Goal: Task Accomplishment & Management: Manage account settings

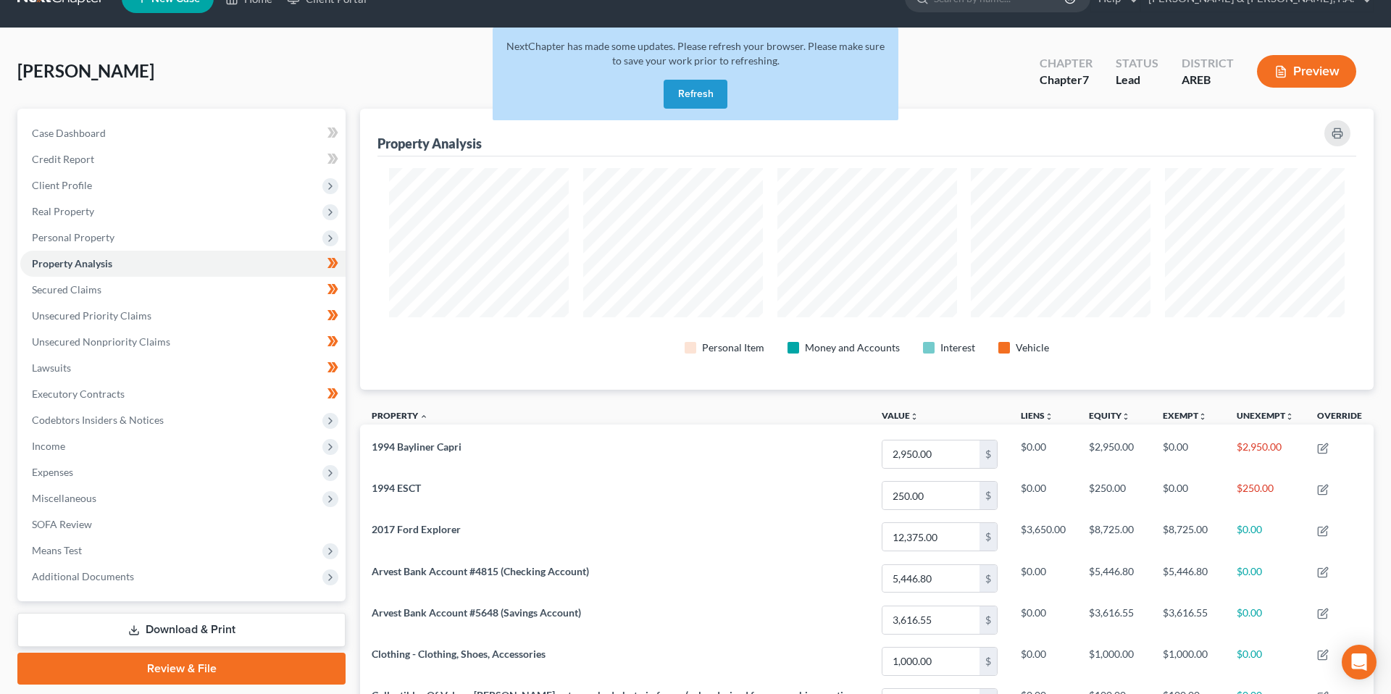
click at [704, 89] on button "Refresh" at bounding box center [696, 94] width 64 height 29
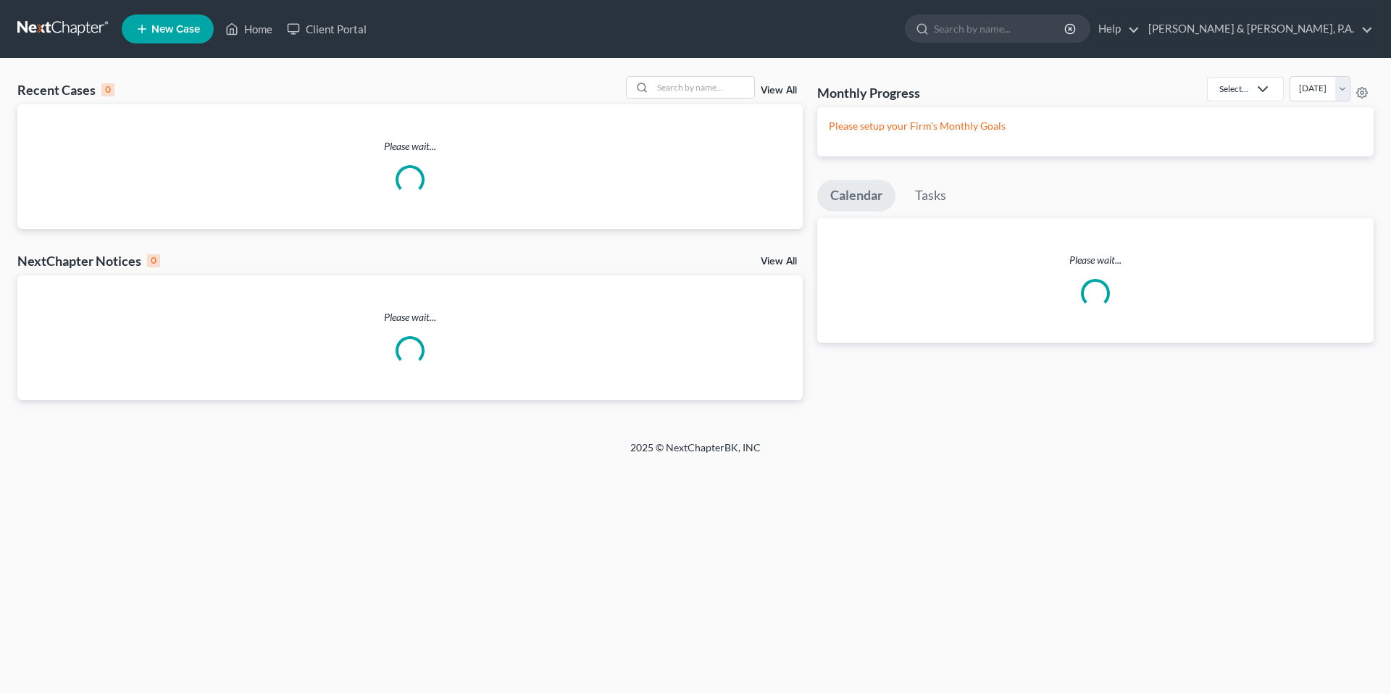
scroll to position [30, 0]
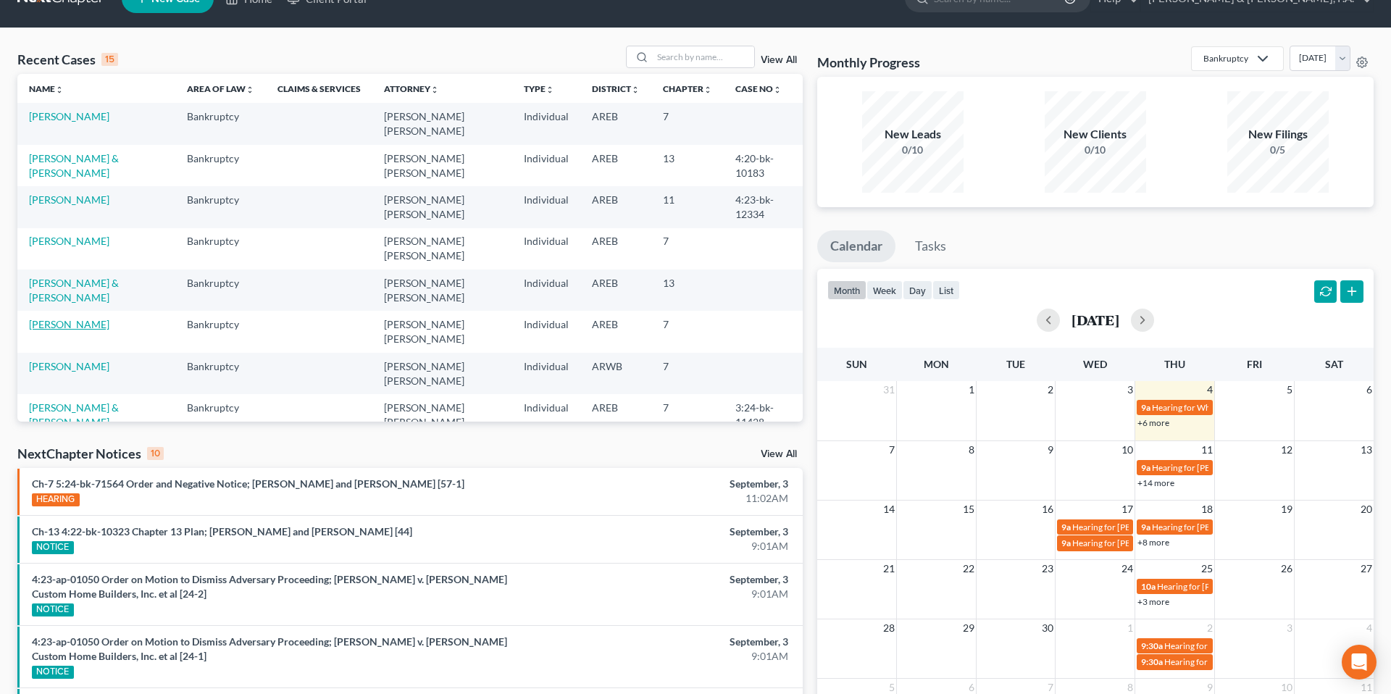
click at [72, 318] on link "[PERSON_NAME]" at bounding box center [69, 324] width 80 height 12
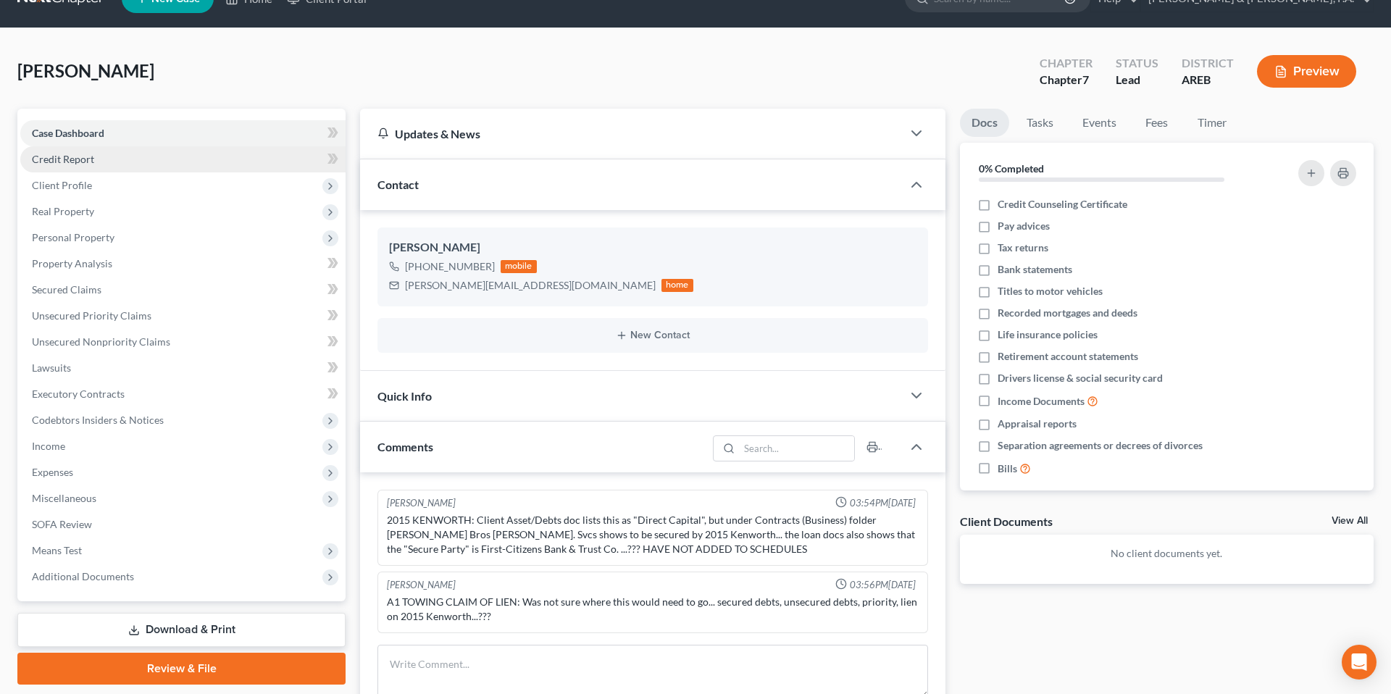
click at [68, 162] on span "Credit Report" at bounding box center [63, 159] width 62 height 12
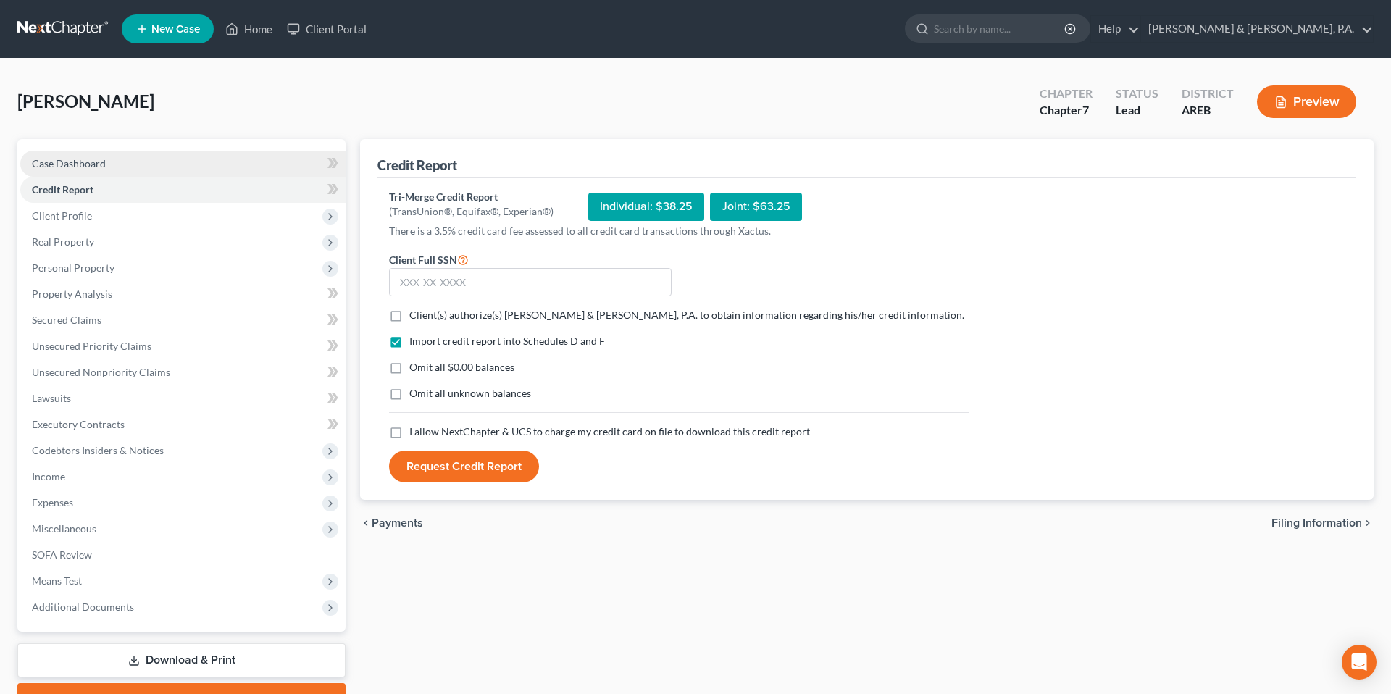
click at [68, 156] on link "Case Dashboard" at bounding box center [182, 164] width 325 height 26
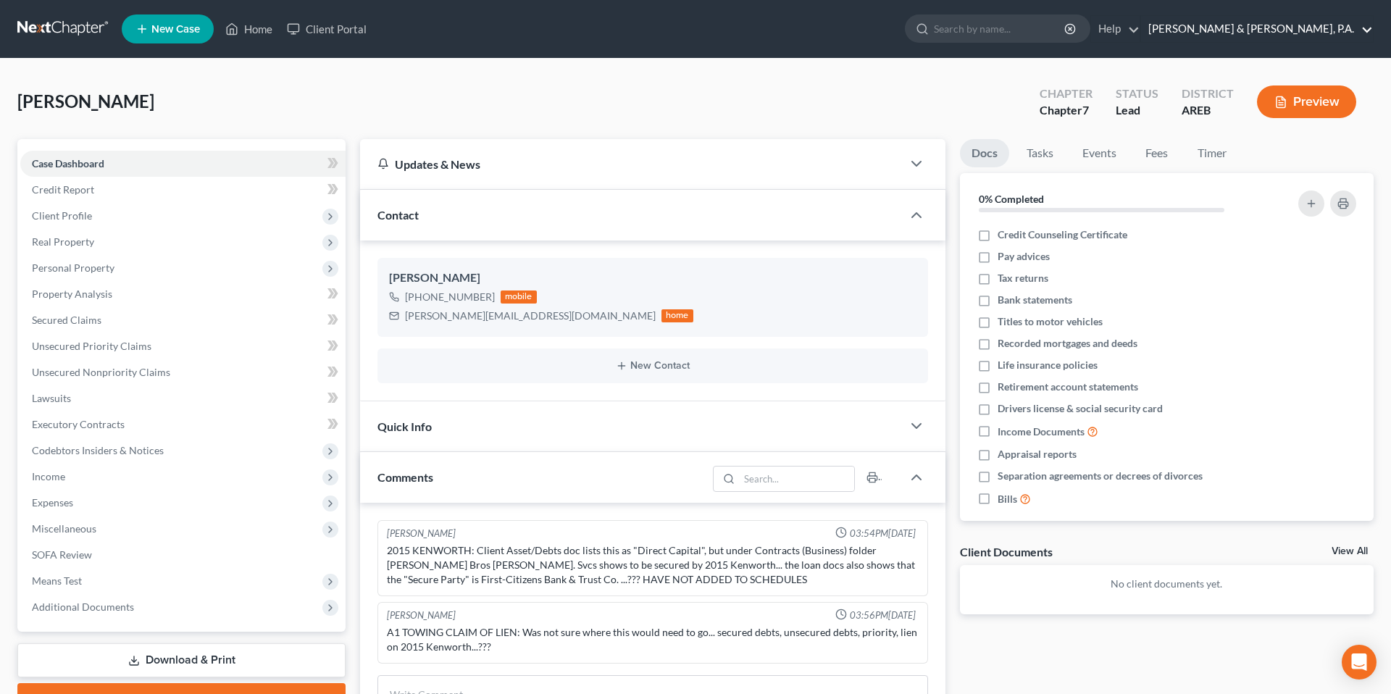
click at [1361, 27] on link "[PERSON_NAME] & [PERSON_NAME], P.A." at bounding box center [1257, 29] width 232 height 26
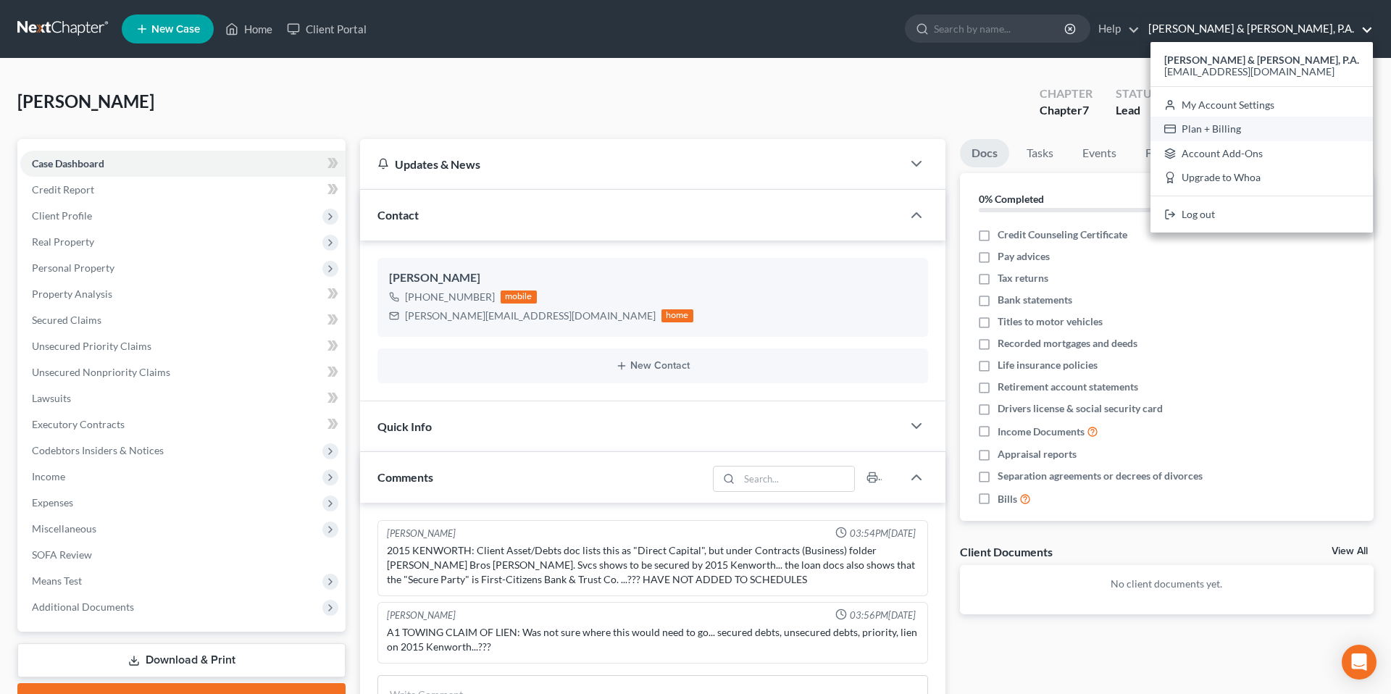
click at [1283, 120] on link "Plan + Billing" at bounding box center [1262, 129] width 222 height 25
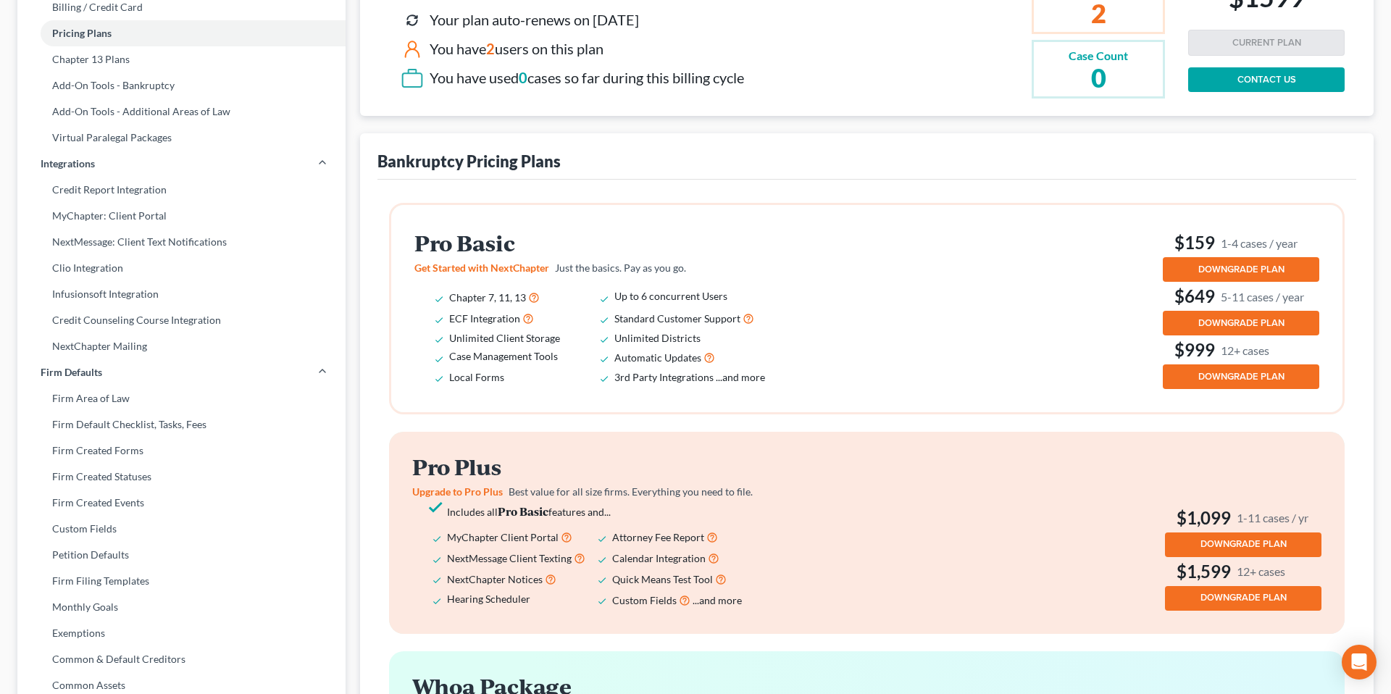
scroll to position [235, 0]
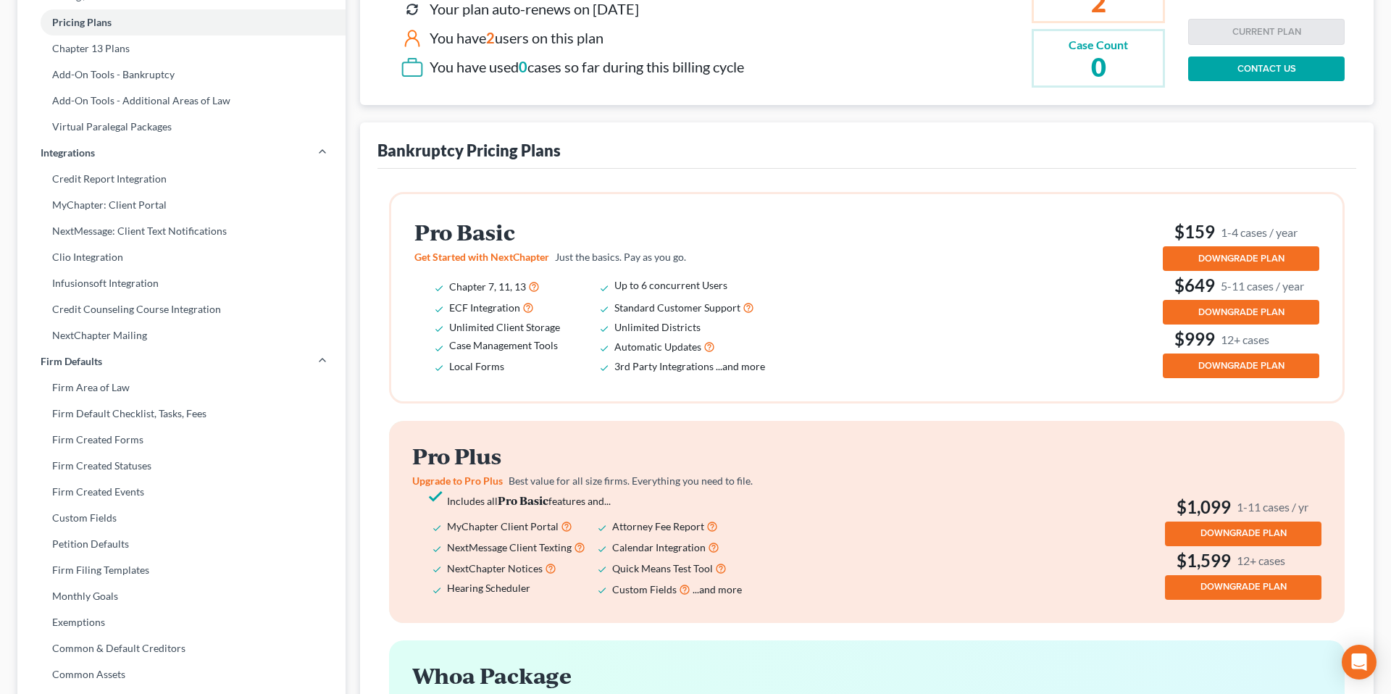
click at [746, 369] on span "...and more" at bounding box center [740, 366] width 49 height 12
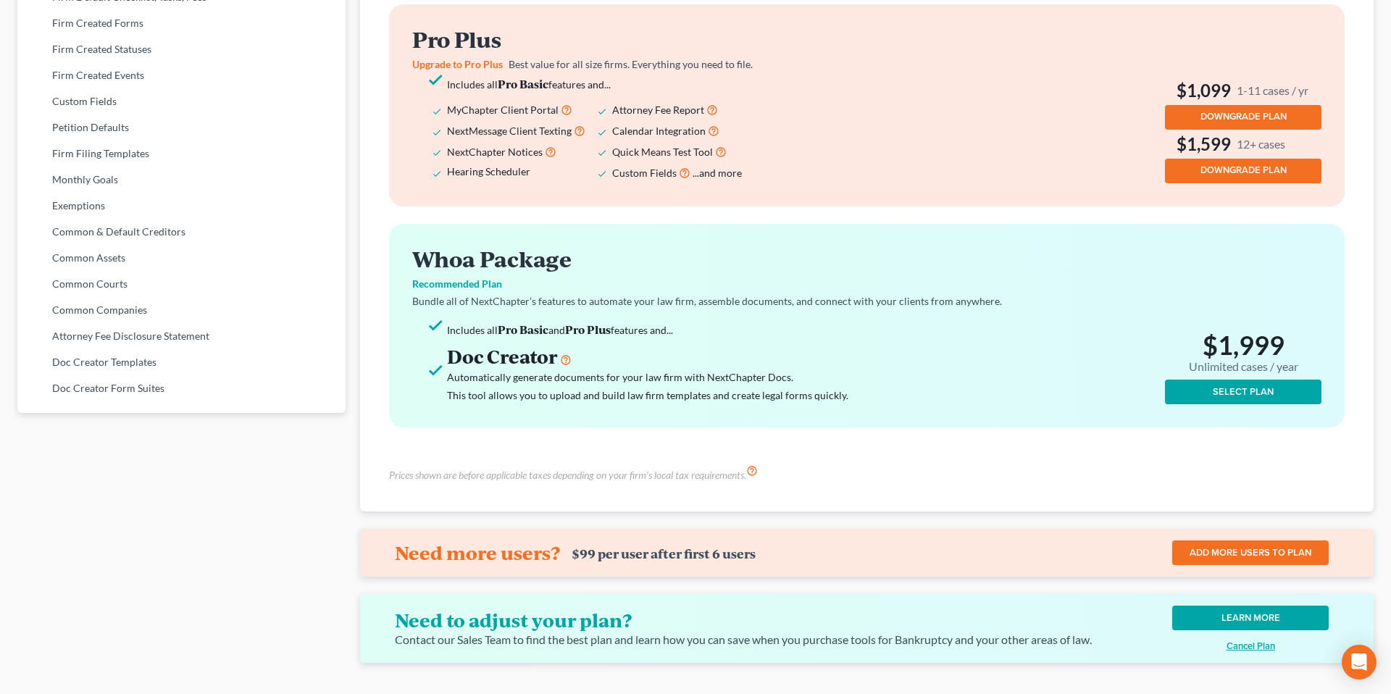
scroll to position [692, 0]
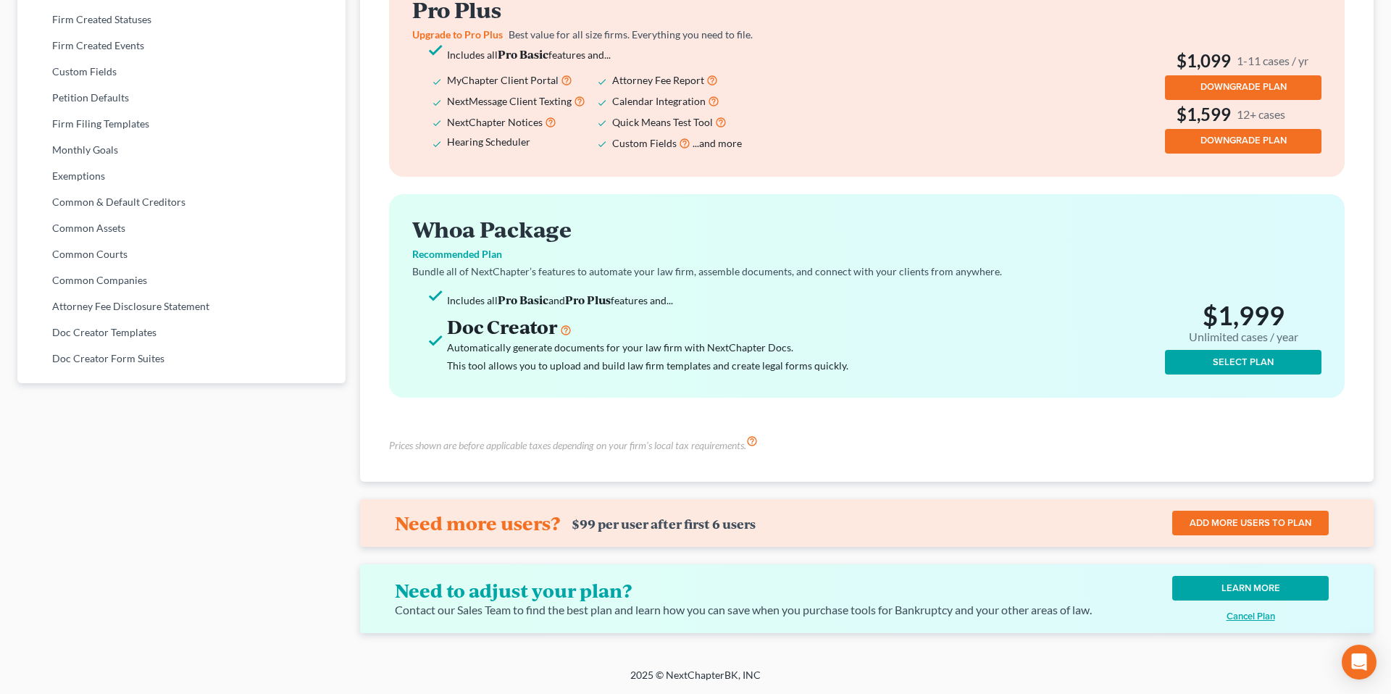
click at [1279, 579] on link "LEARN MORE" at bounding box center [1251, 588] width 157 height 25
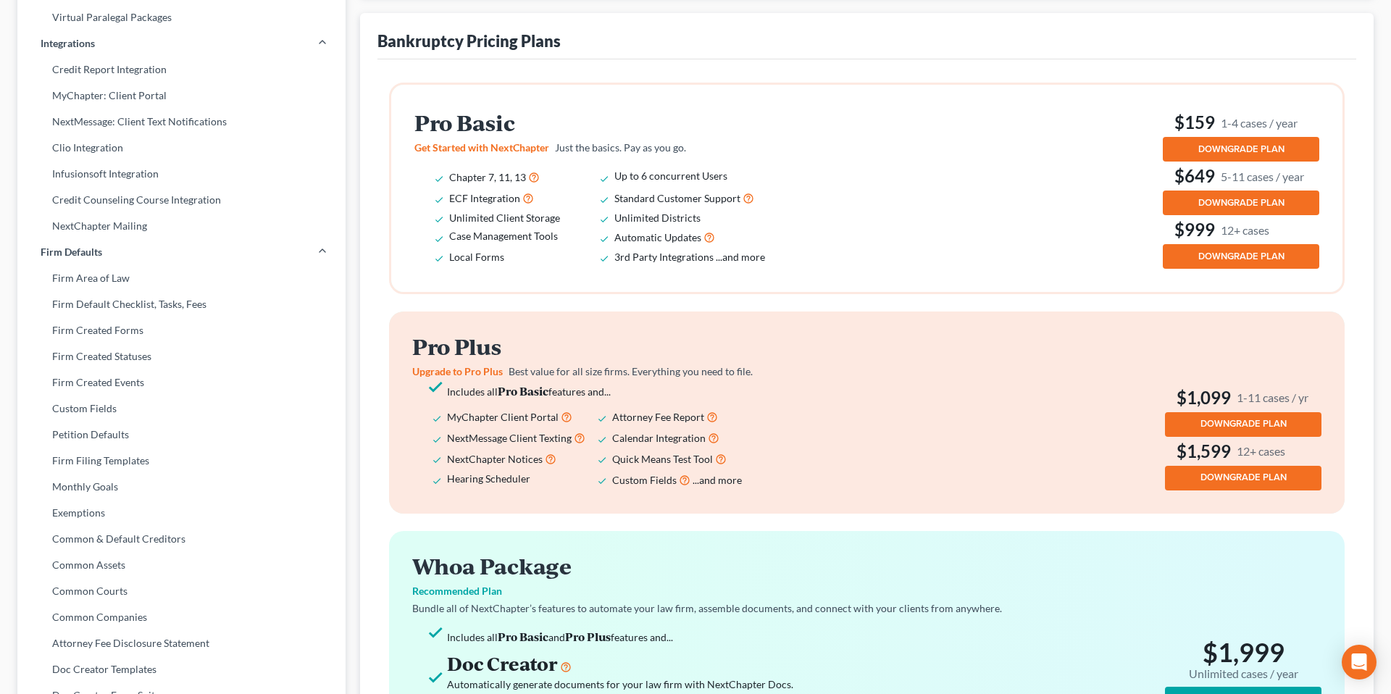
scroll to position [341, 0]
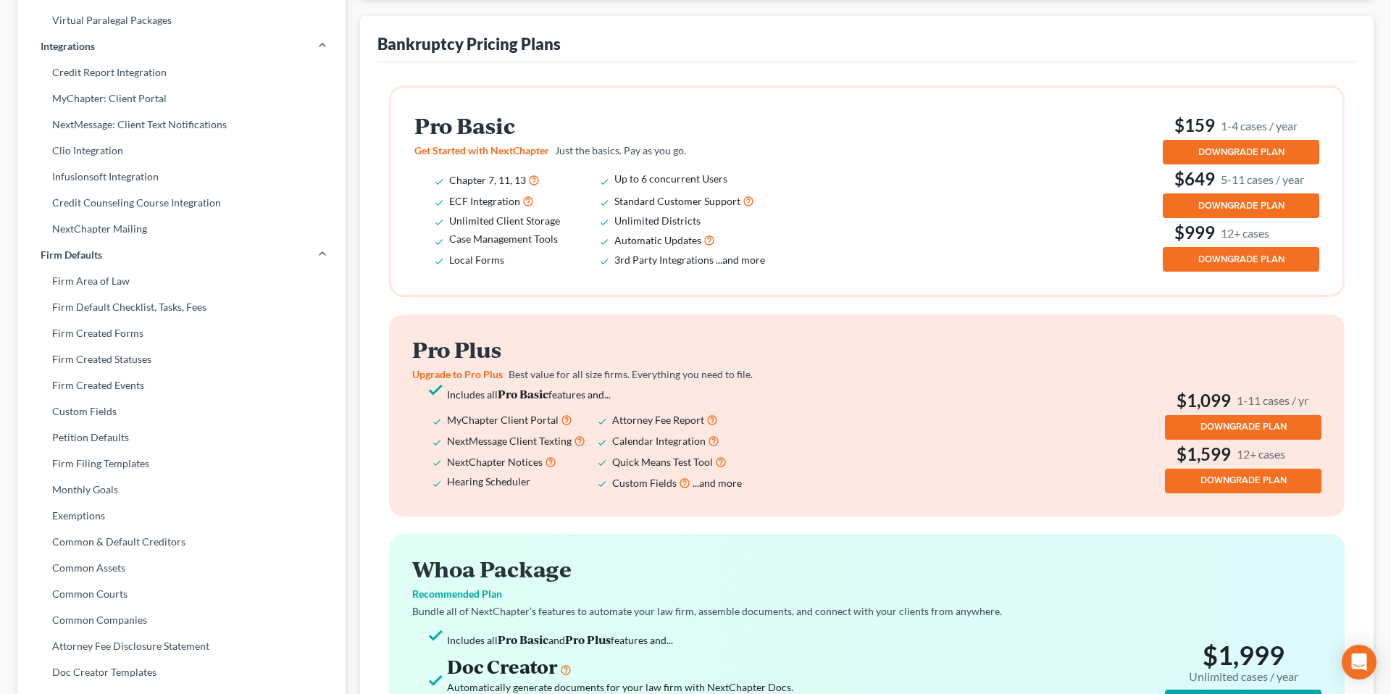
click at [711, 484] on span "...and more" at bounding box center [717, 483] width 49 height 12
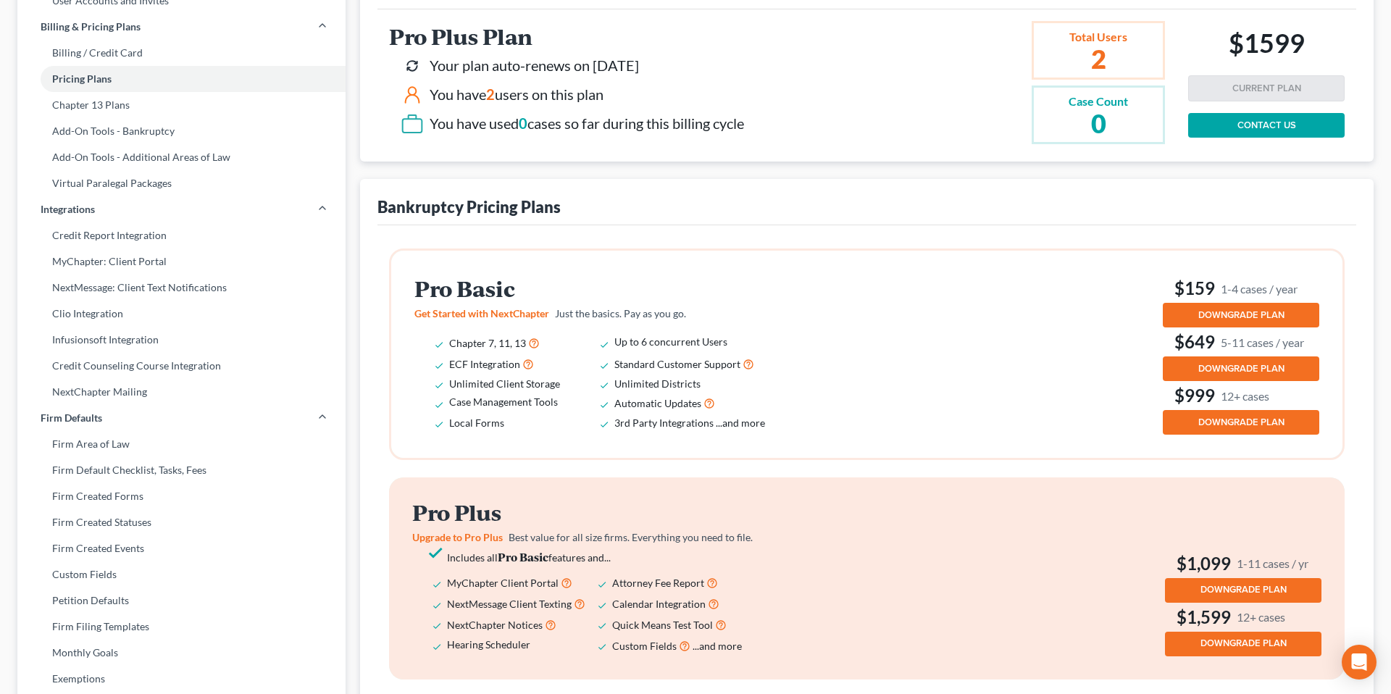
scroll to position [0, 0]
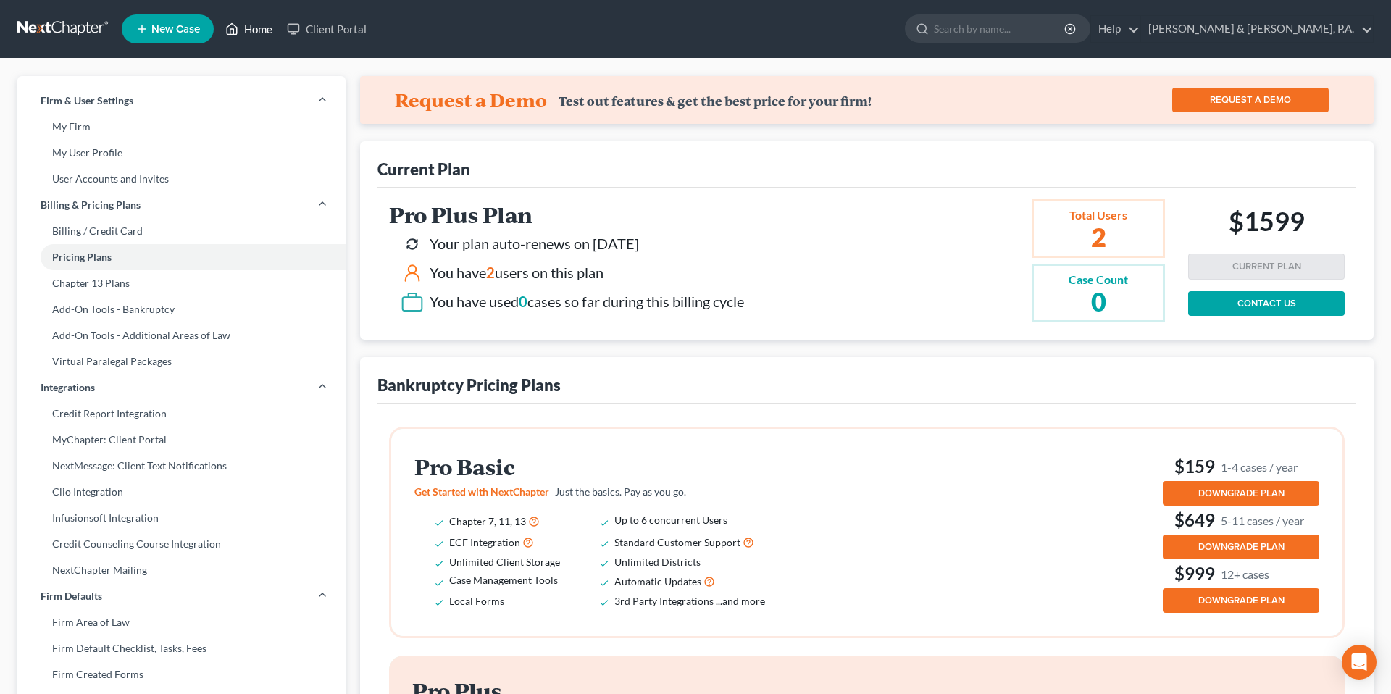
click at [249, 40] on link "Home" at bounding box center [249, 29] width 62 height 26
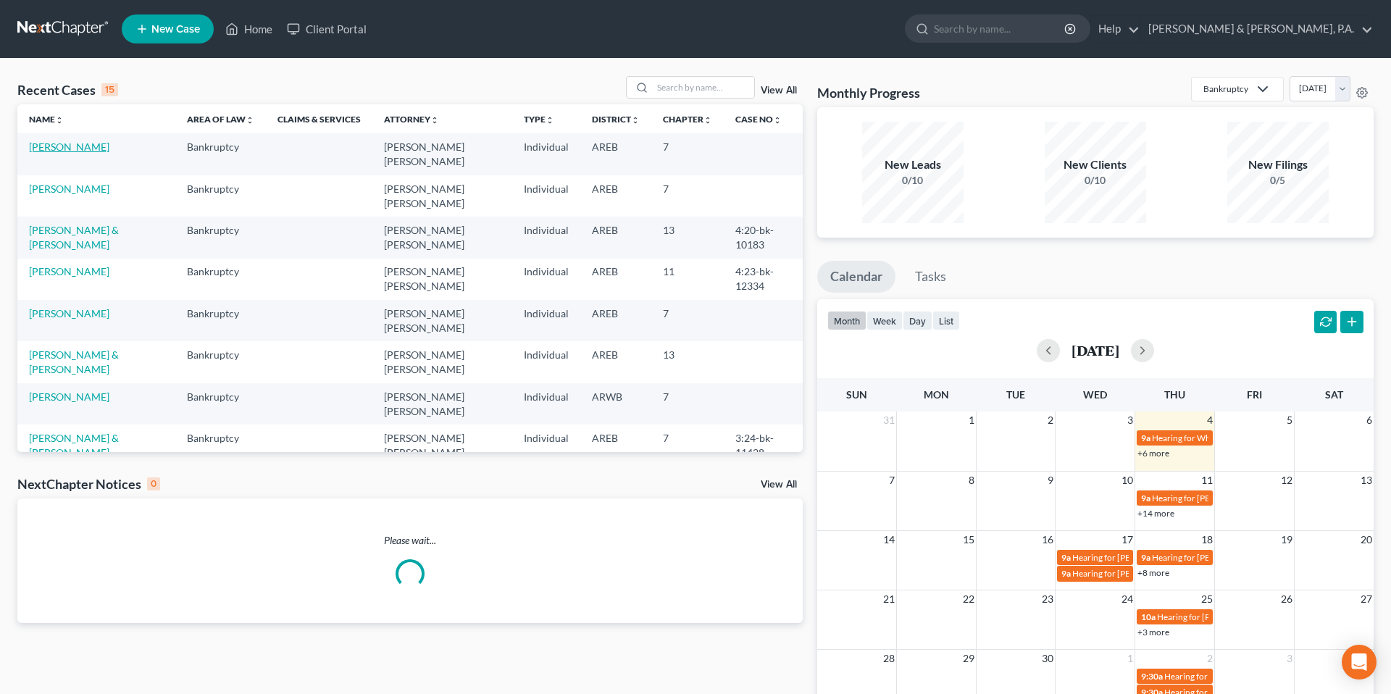
click at [65, 149] on link "[PERSON_NAME]" at bounding box center [69, 147] width 80 height 12
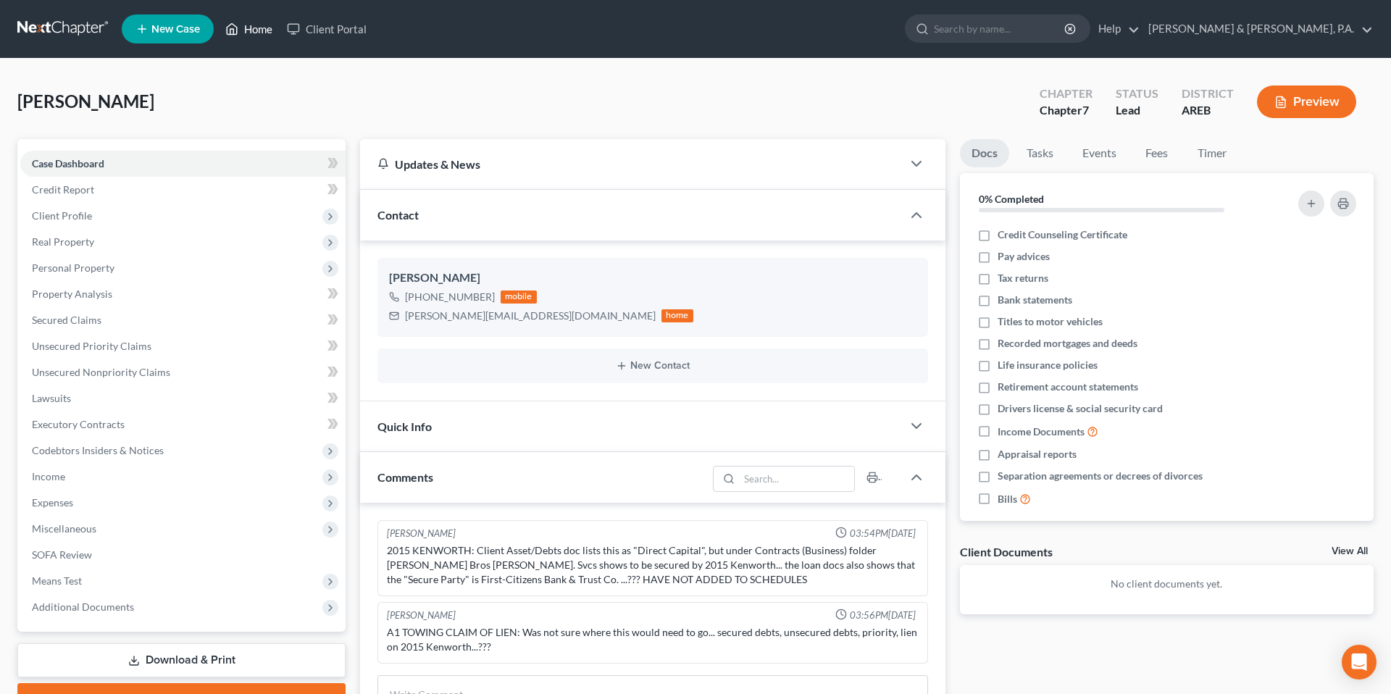
click at [237, 30] on icon at bounding box center [233, 29] width 10 height 11
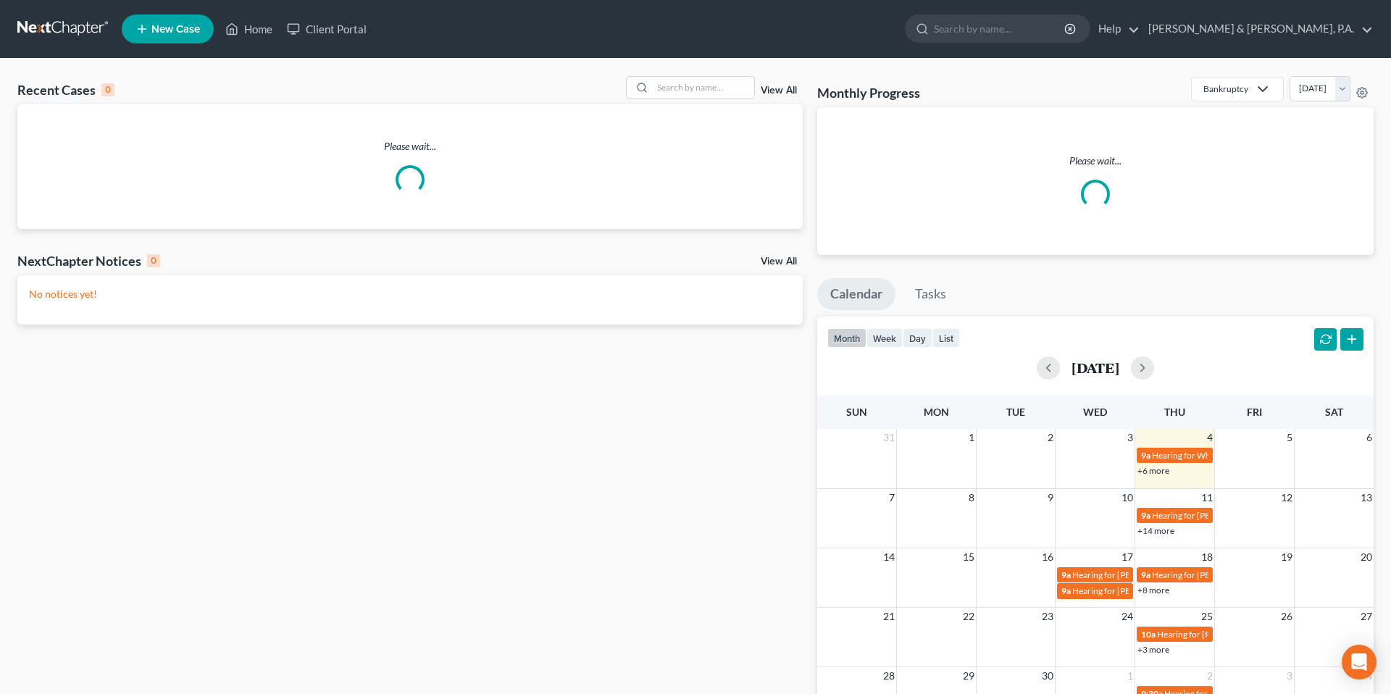
click at [171, 30] on span "New Case" at bounding box center [175, 29] width 49 height 11
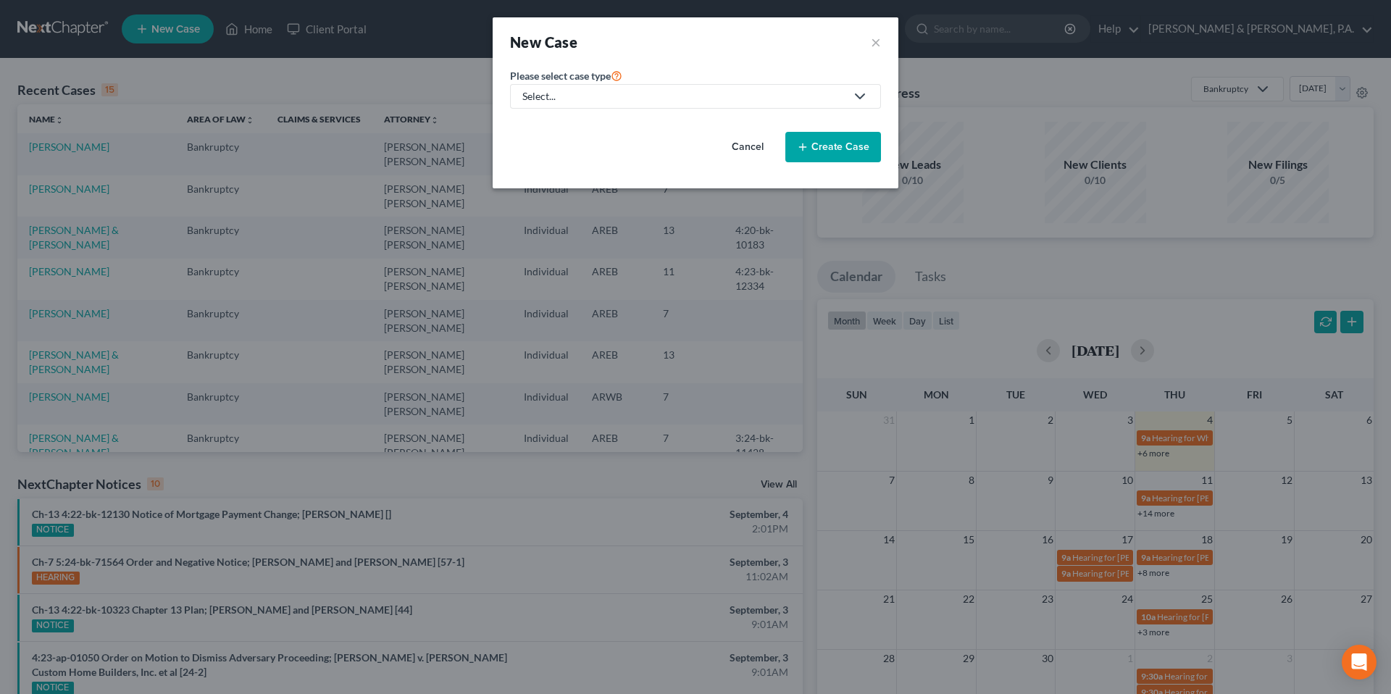
click at [688, 89] on div "Select..." at bounding box center [683, 96] width 323 height 14
click at [522, 120] on link "Bankruptcy" at bounding box center [550, 125] width 80 height 22
select select "5"
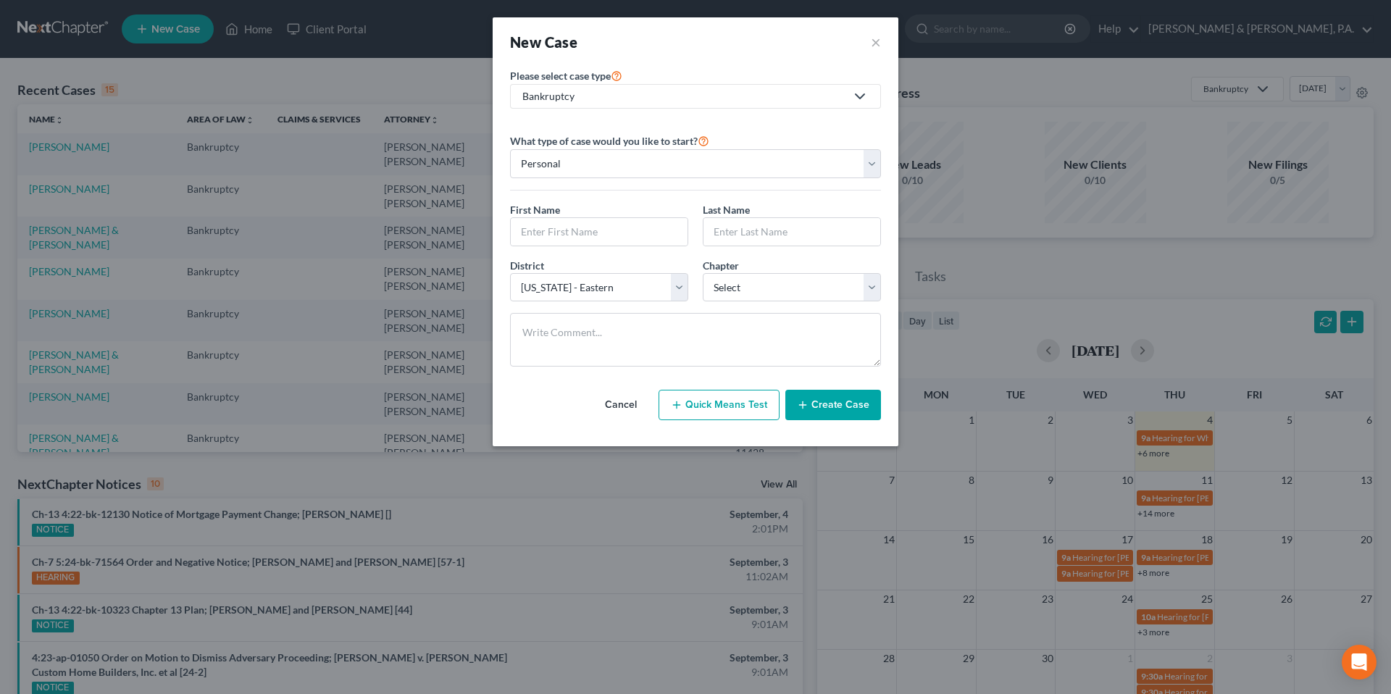
click at [715, 414] on button "Quick Means Test" at bounding box center [719, 405] width 121 height 30
select select "2"
select select "0"
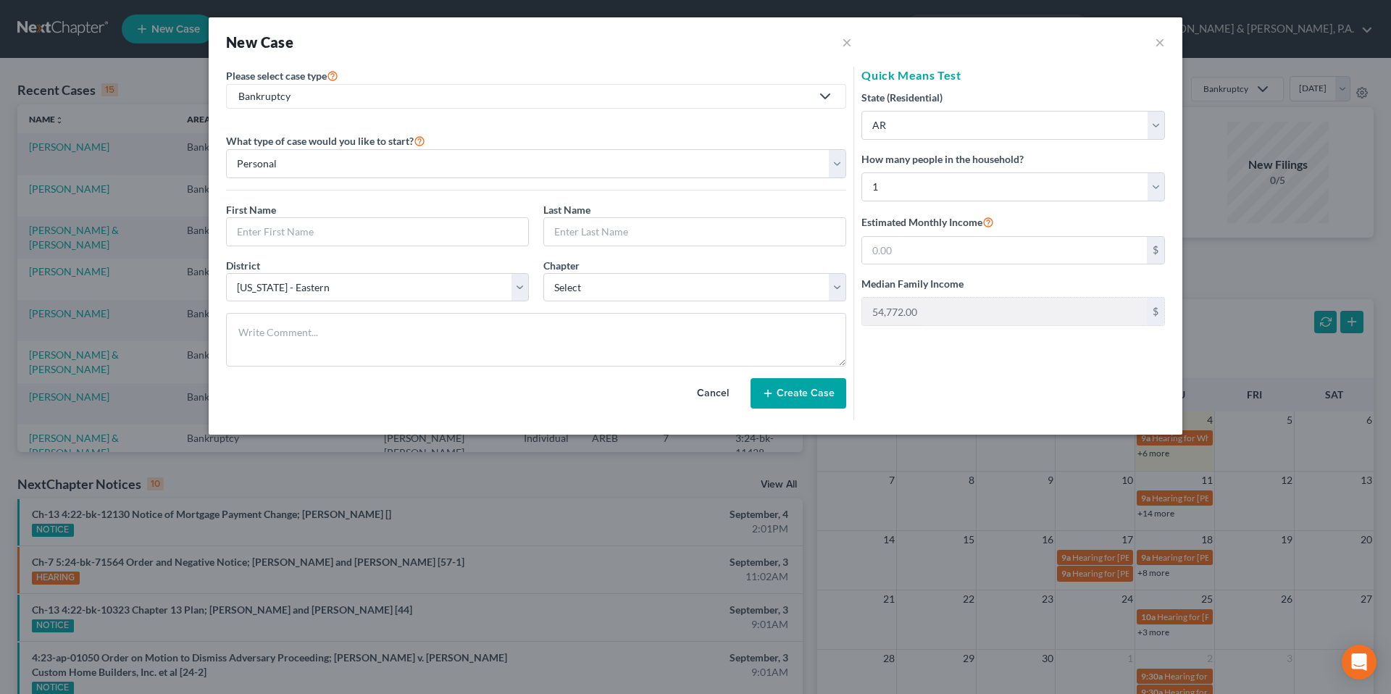
click at [716, 394] on button "Cancel" at bounding box center [713, 393] width 64 height 29
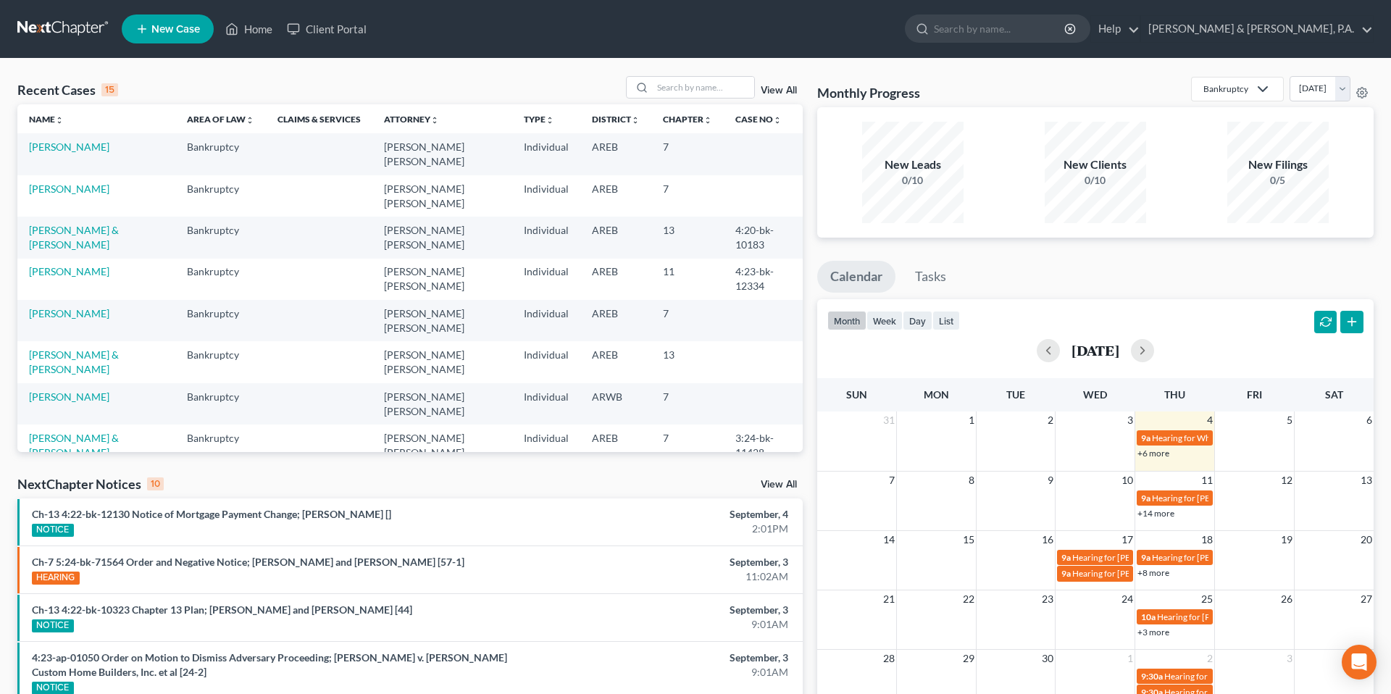
click at [178, 41] on link "New Case" at bounding box center [168, 28] width 92 height 29
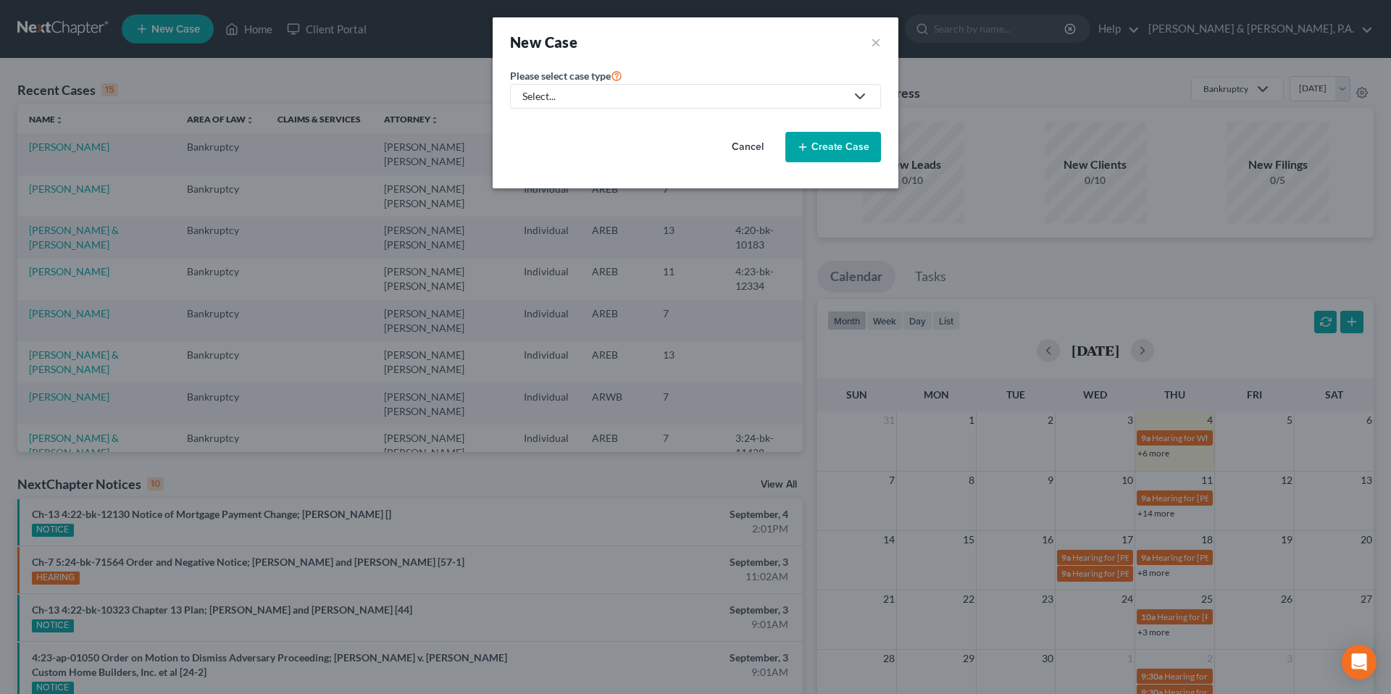
click at [638, 97] on div "Select..." at bounding box center [683, 96] width 323 height 14
click at [541, 127] on div "Bankruptcy" at bounding box center [550, 125] width 52 height 14
select select "5"
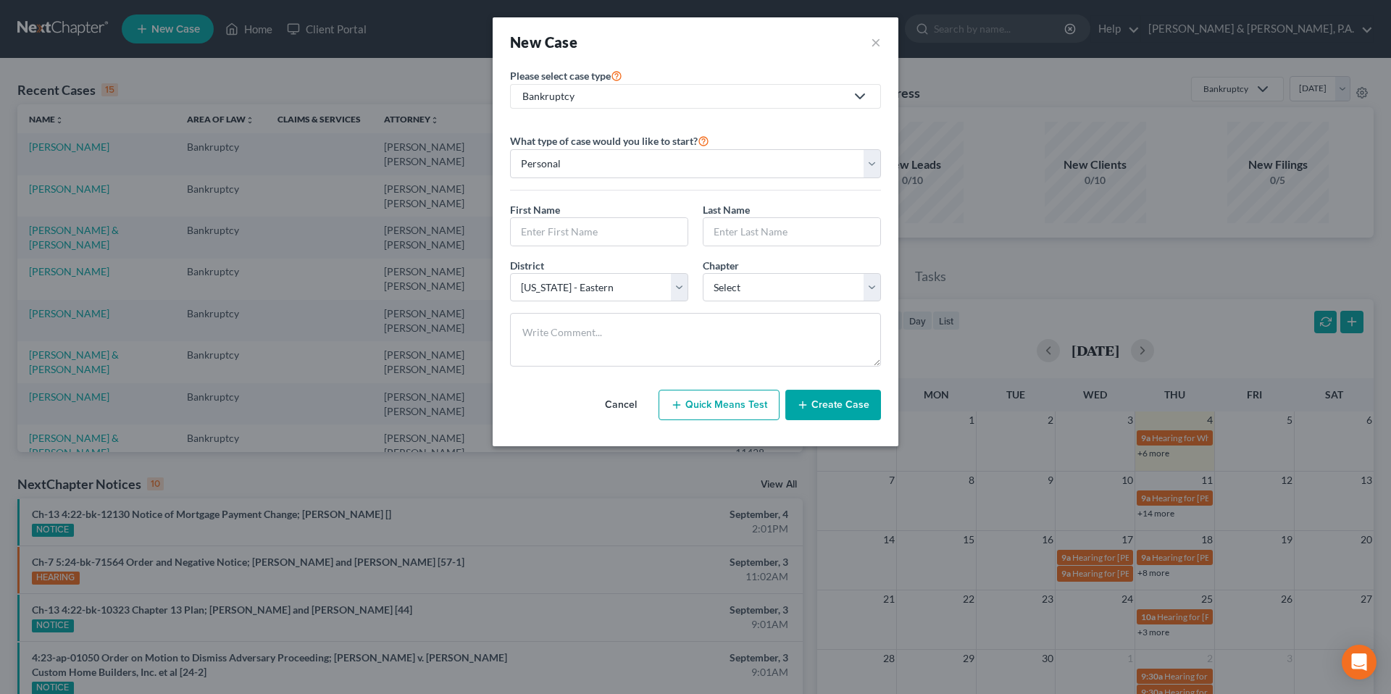
click at [698, 401] on button "Quick Means Test" at bounding box center [719, 405] width 121 height 30
select select "2"
select select "0"
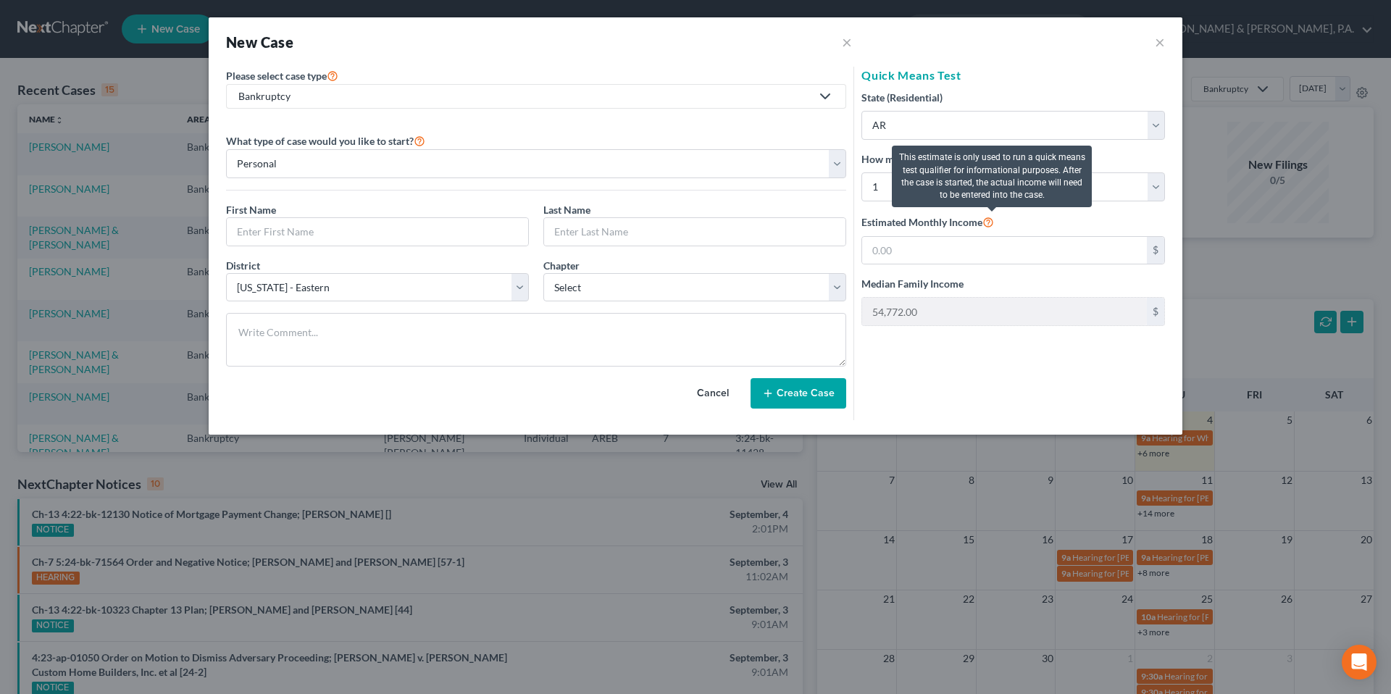
click at [994, 222] on icon at bounding box center [989, 222] width 12 height 14
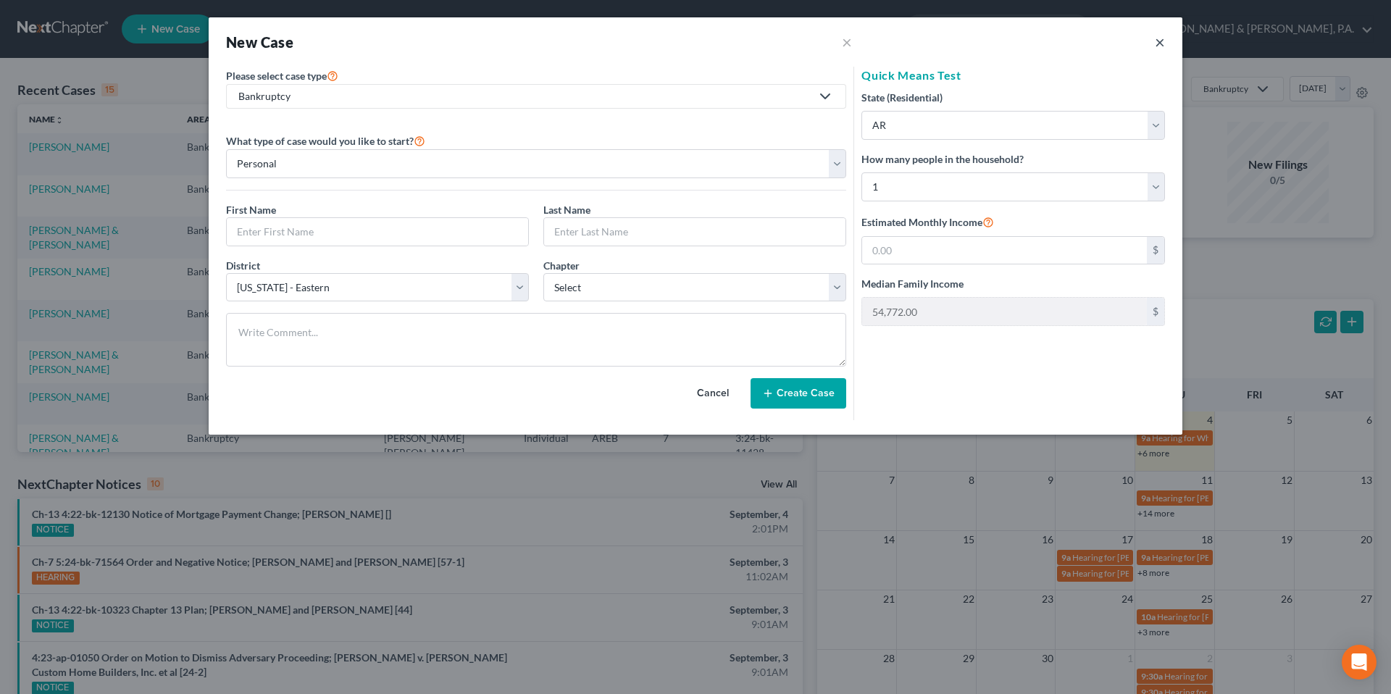
click at [1161, 44] on button "×" at bounding box center [1160, 41] width 10 height 17
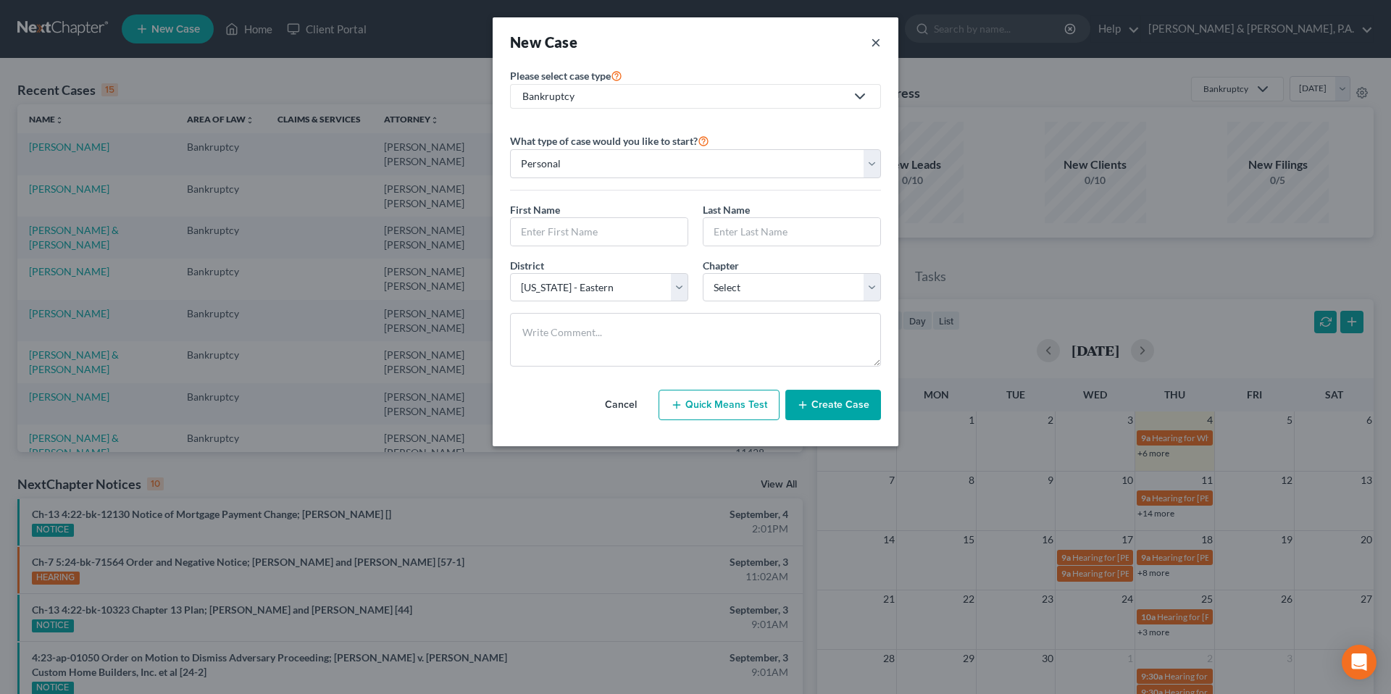
click at [873, 46] on button "×" at bounding box center [876, 42] width 10 height 20
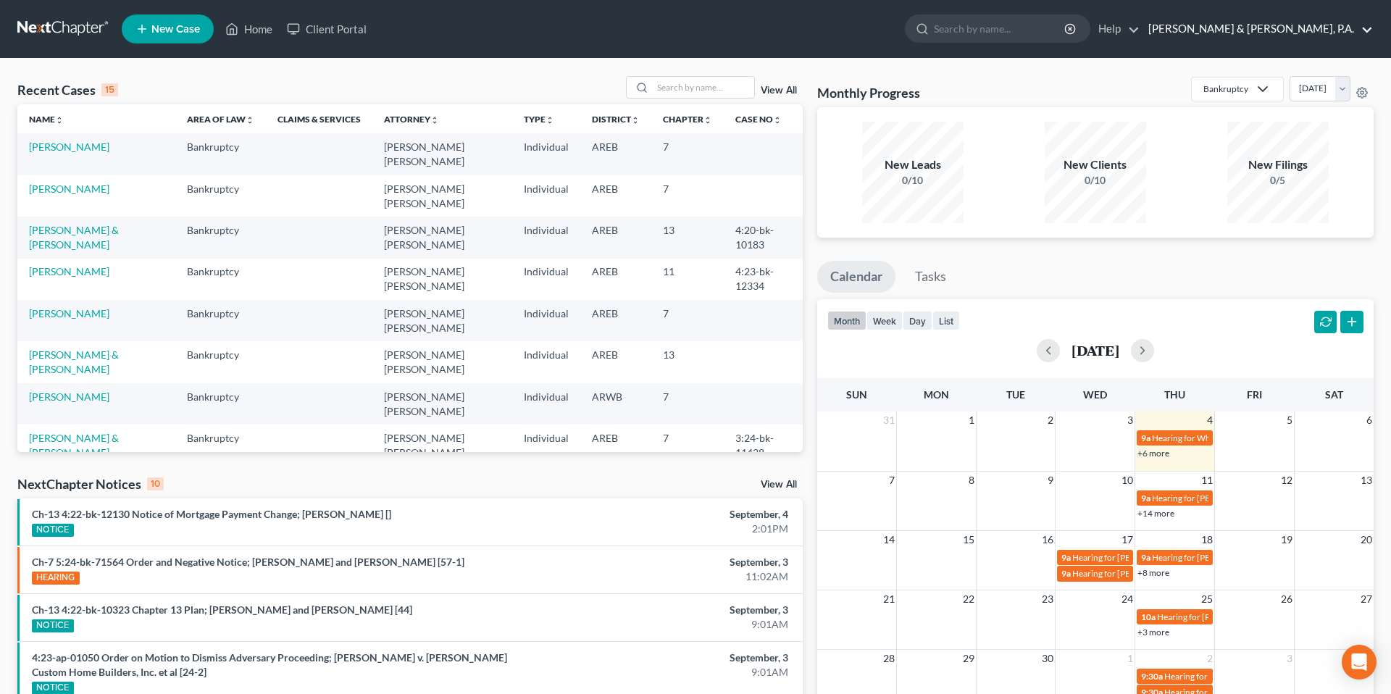
click at [1362, 33] on link "[PERSON_NAME] & [PERSON_NAME], P.A." at bounding box center [1257, 29] width 232 height 26
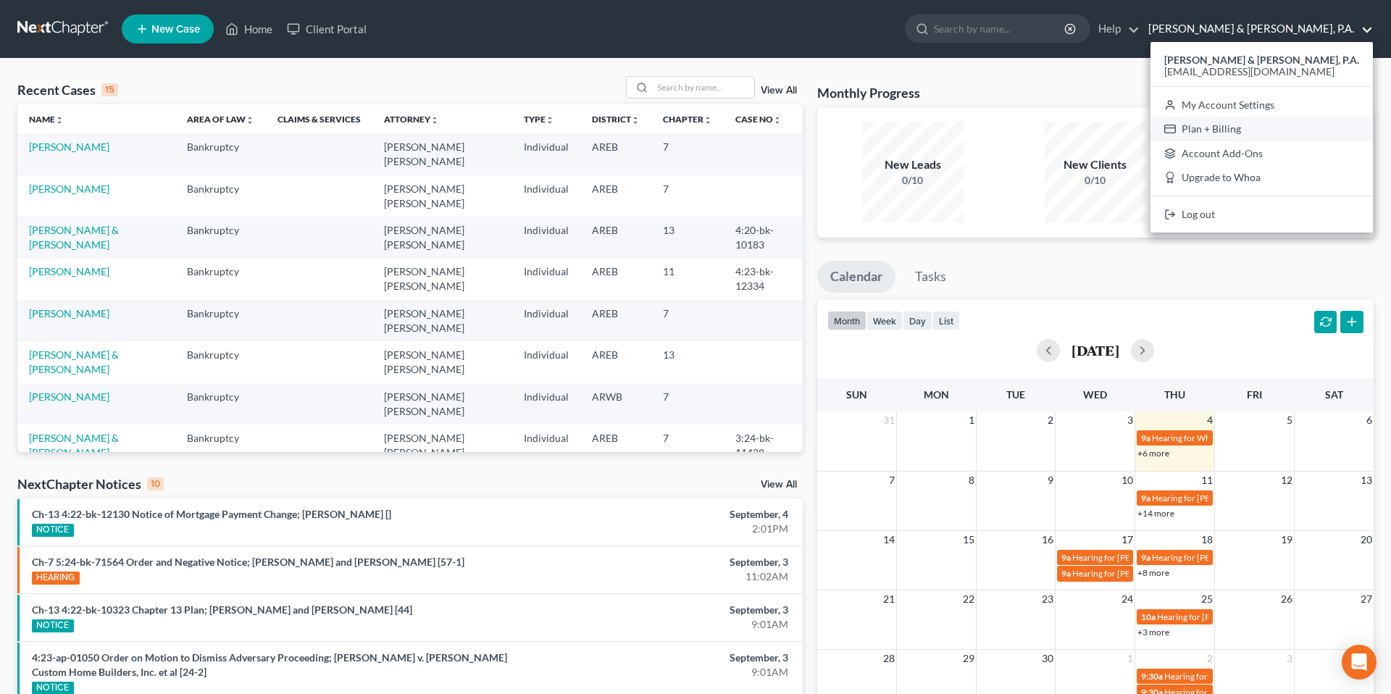
click at [1268, 122] on link "Plan + Billing" at bounding box center [1262, 129] width 222 height 25
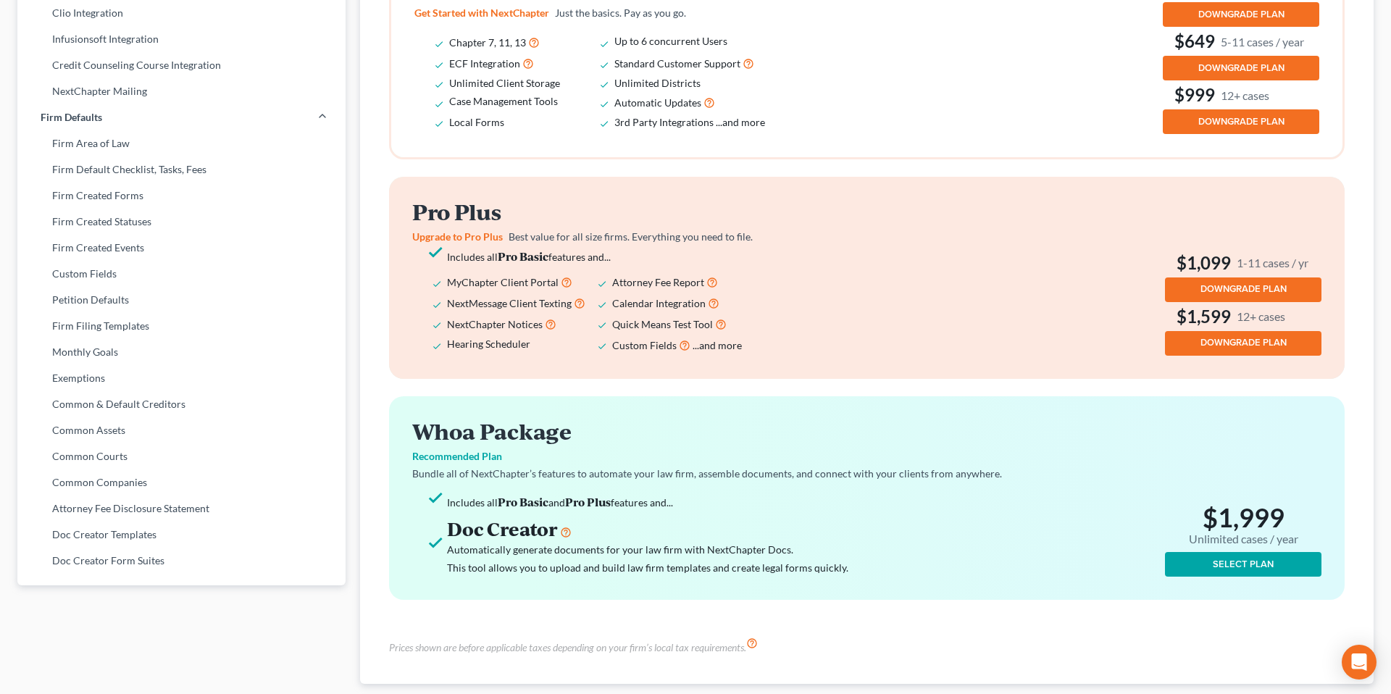
scroll to position [475, 0]
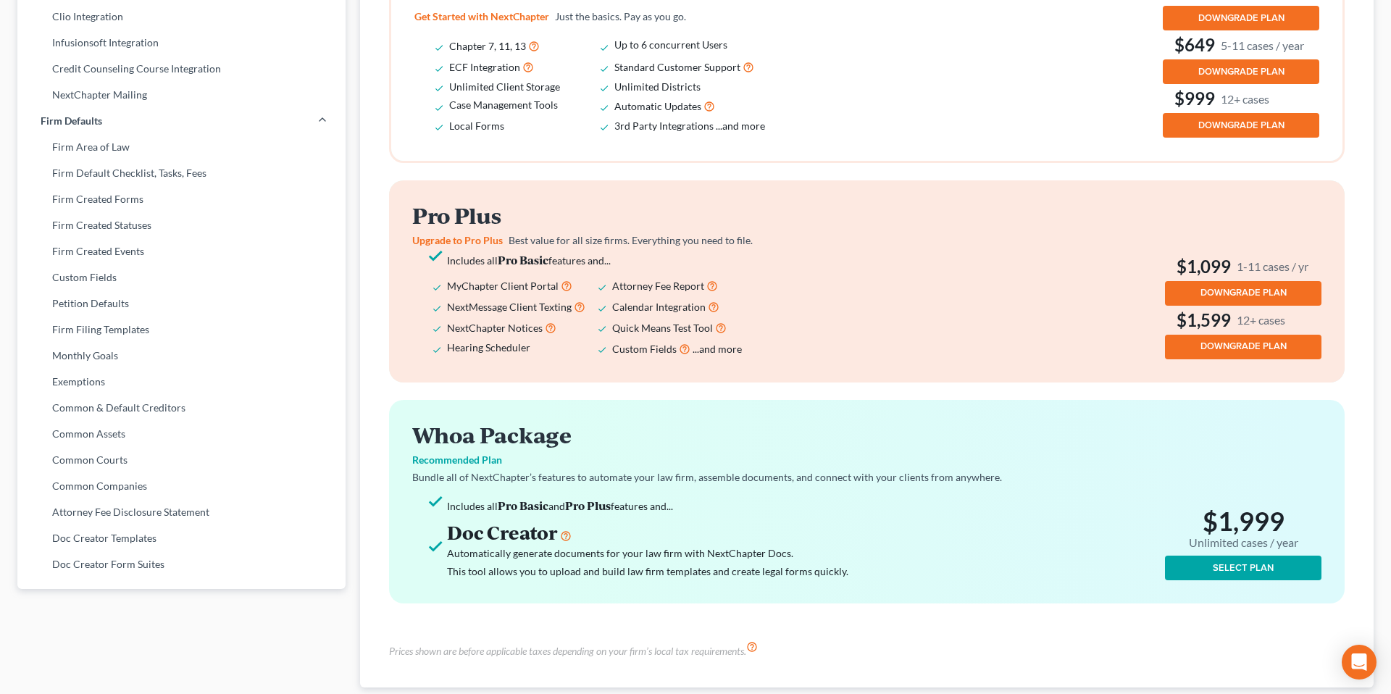
click at [575, 417] on div "Whoa Package Recommended Plan Bundle all of NextChapter’s features to automate …" at bounding box center [867, 502] width 956 height 204
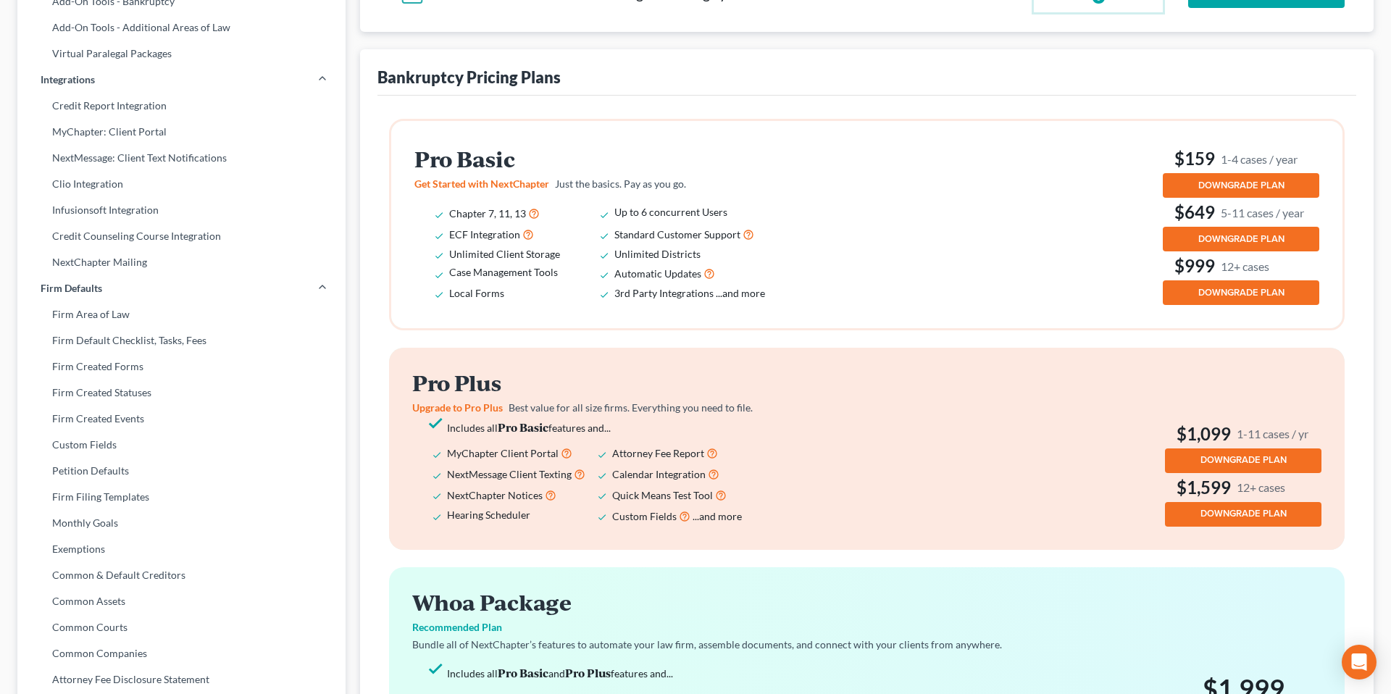
scroll to position [302, 0]
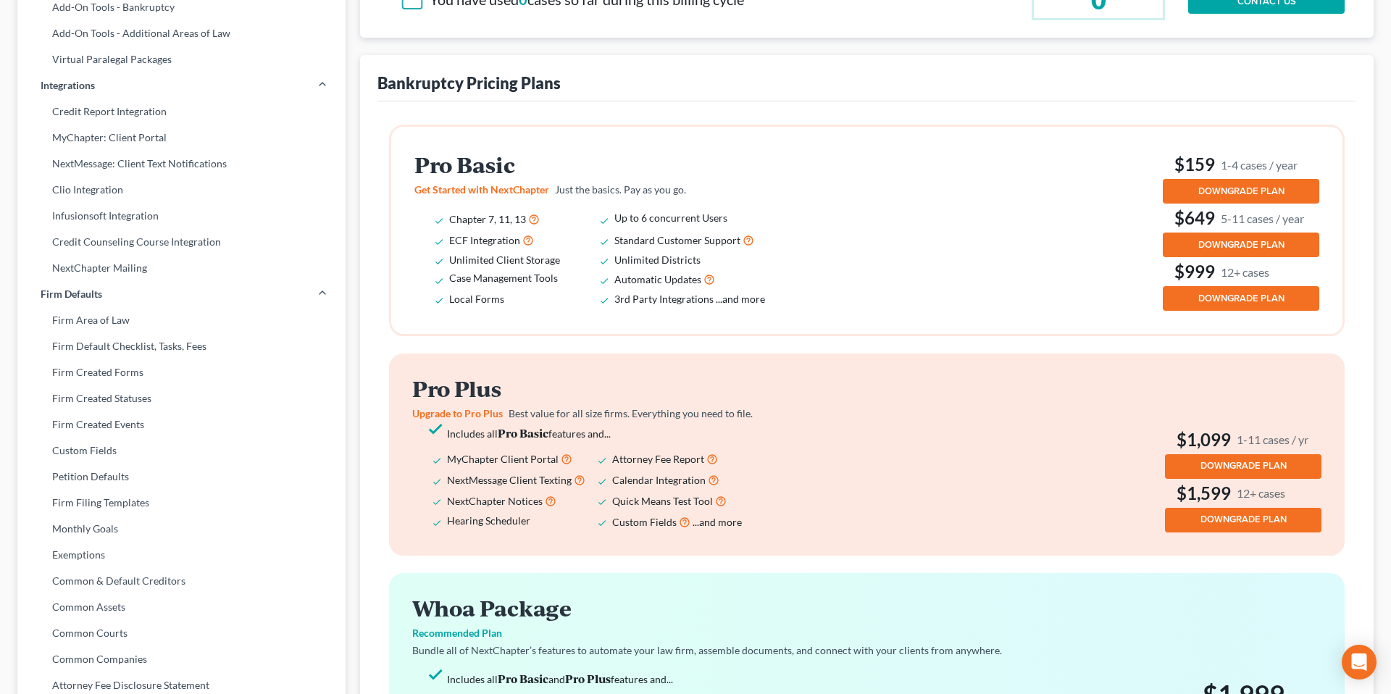
click at [733, 297] on span "...and more" at bounding box center [740, 299] width 49 height 12
click at [363, 263] on div "Bankruptcy Pricing Plans Pro Basic Get Started with NextChapter Just the basics…" at bounding box center [867, 458] width 1014 height 806
click at [711, 480] on icon at bounding box center [714, 479] width 12 height 14
click at [710, 462] on icon at bounding box center [713, 458] width 12 height 14
click at [546, 501] on icon at bounding box center [551, 501] width 12 height 14
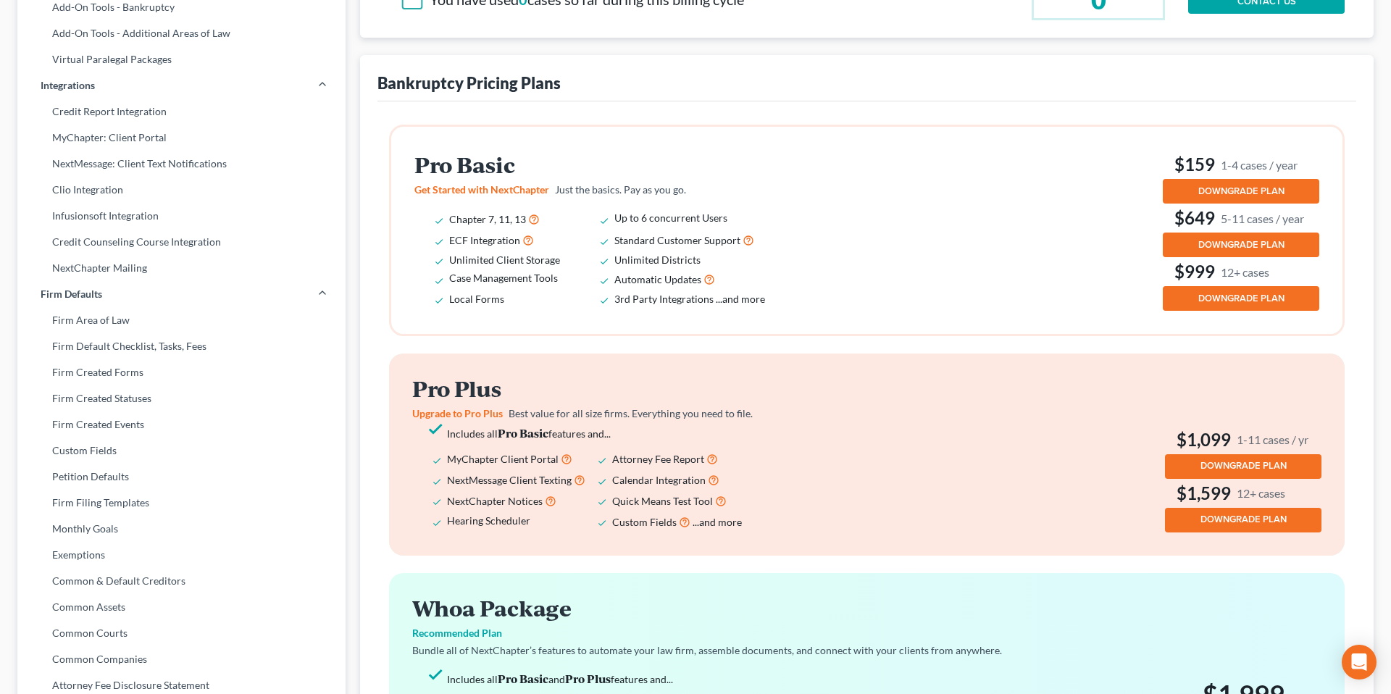
scroll to position [0, 0]
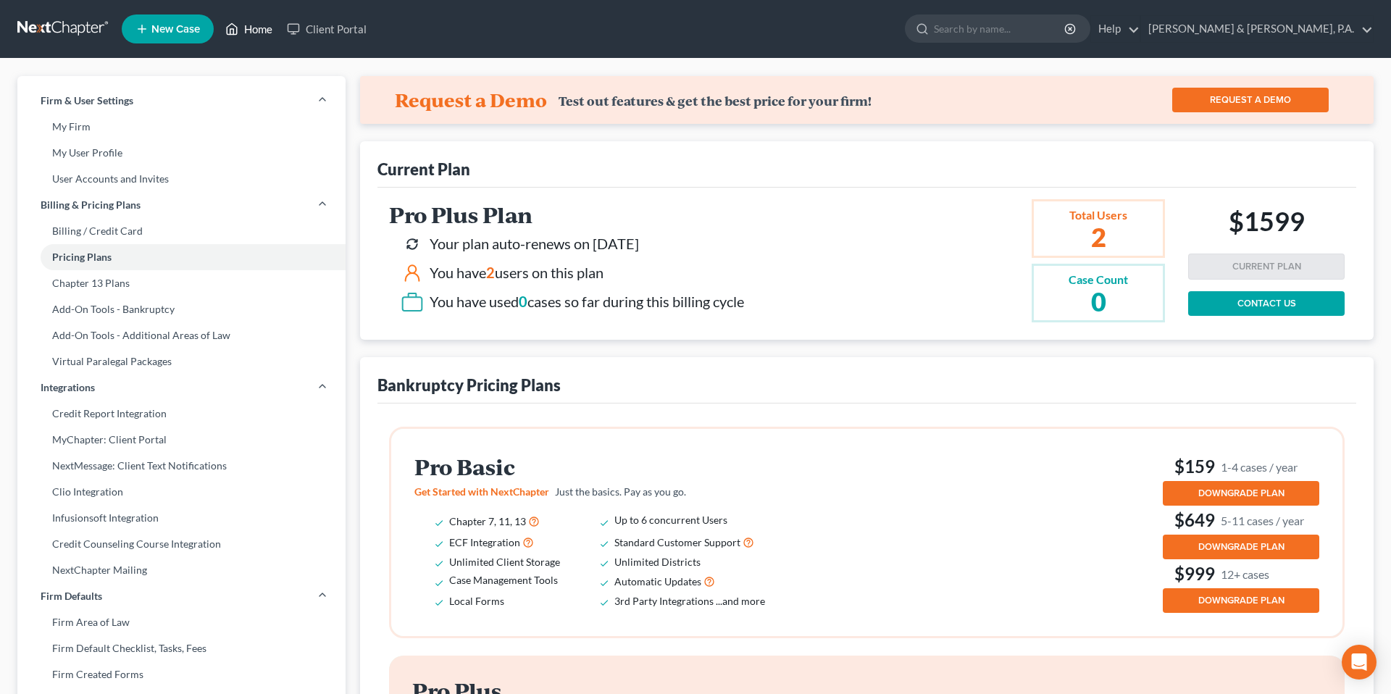
click at [259, 34] on link "Home" at bounding box center [249, 29] width 62 height 26
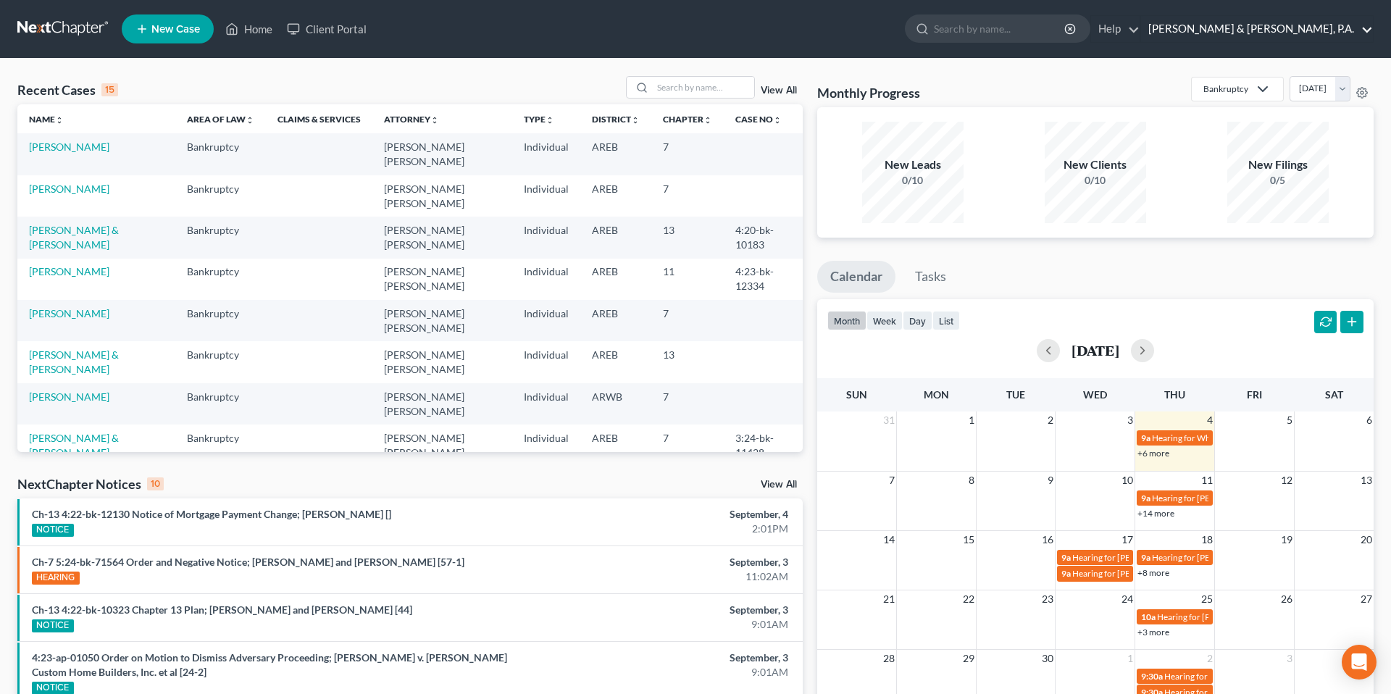
click at [1364, 34] on link "[PERSON_NAME] & [PERSON_NAME], P.A." at bounding box center [1257, 29] width 232 height 26
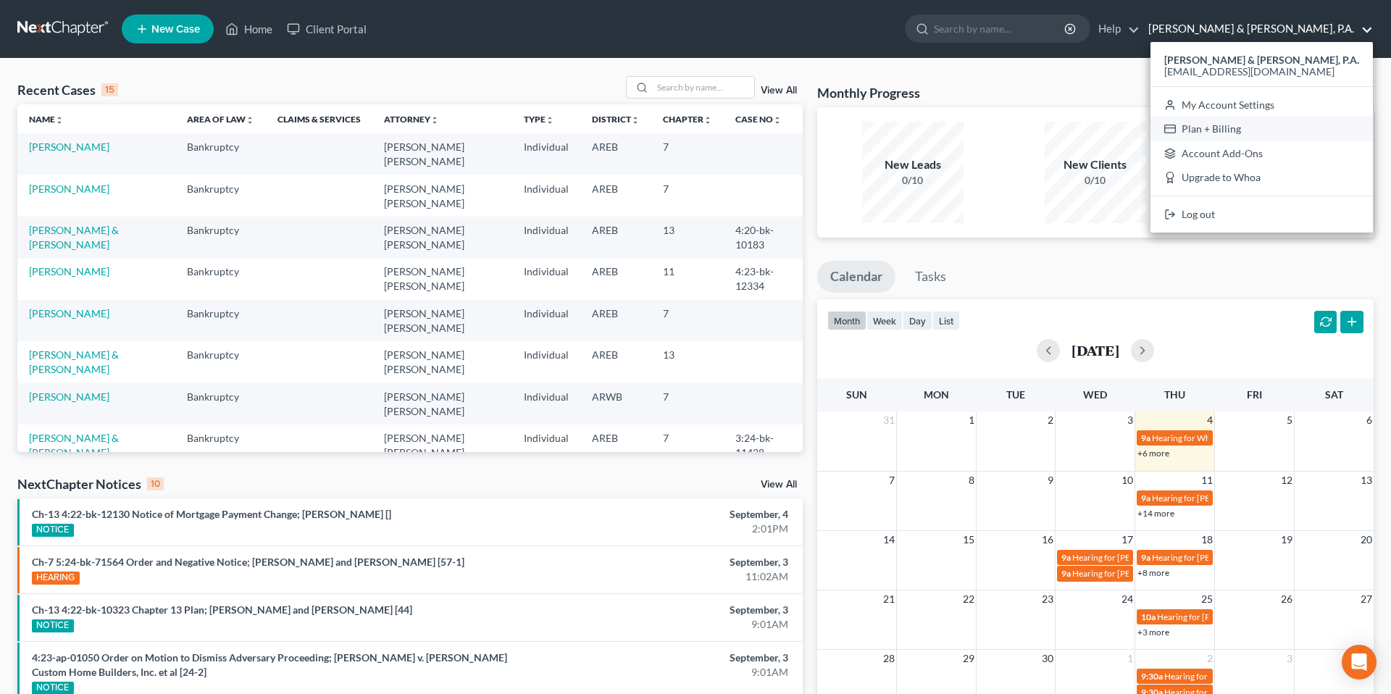
click at [1281, 133] on link "Plan + Billing" at bounding box center [1262, 129] width 222 height 25
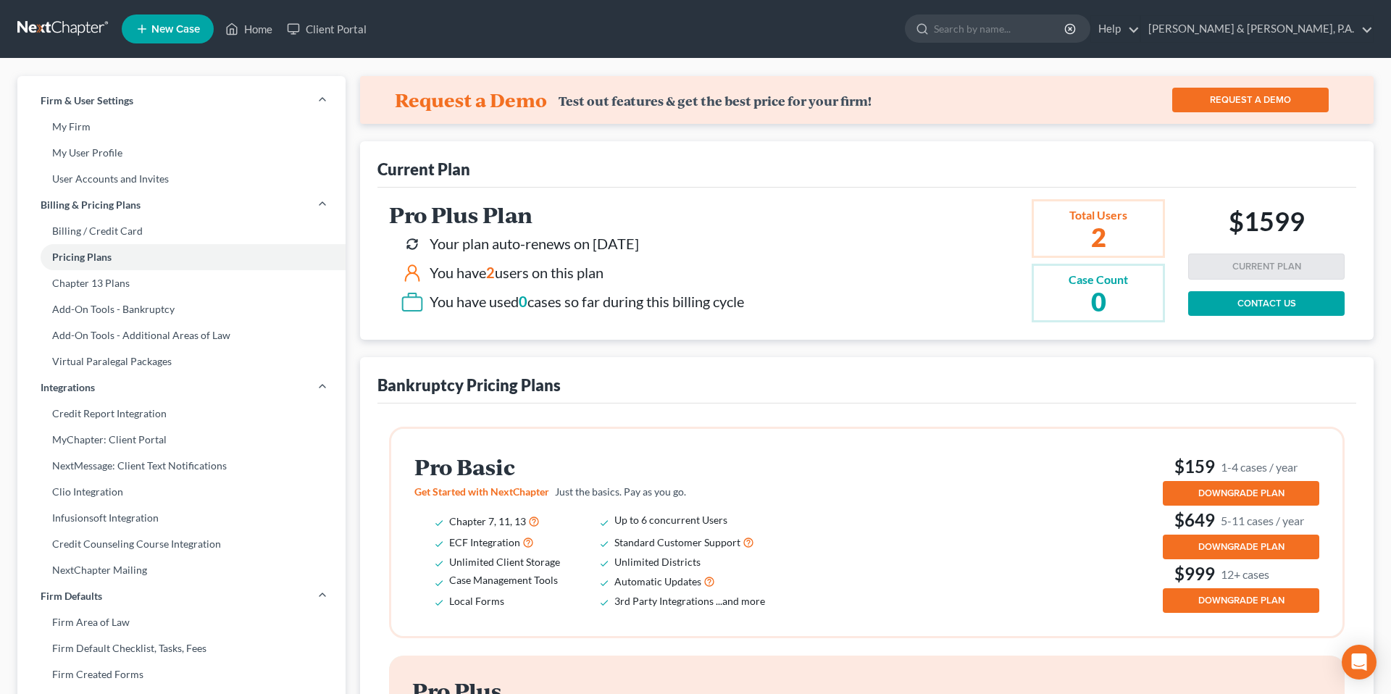
click at [506, 203] on h2 "Pro Plus Plan" at bounding box center [566, 215] width 355 height 24
click at [446, 173] on div "Current Plan" at bounding box center [424, 169] width 93 height 21
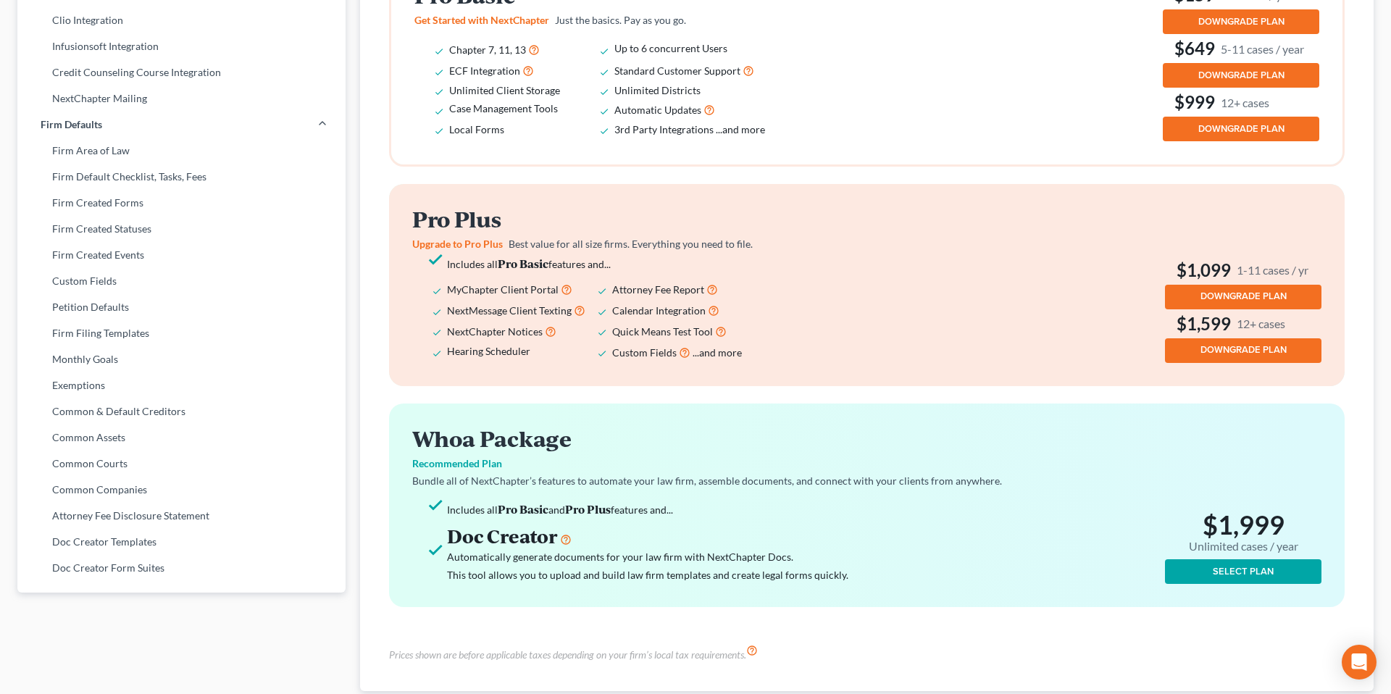
scroll to position [517, 0]
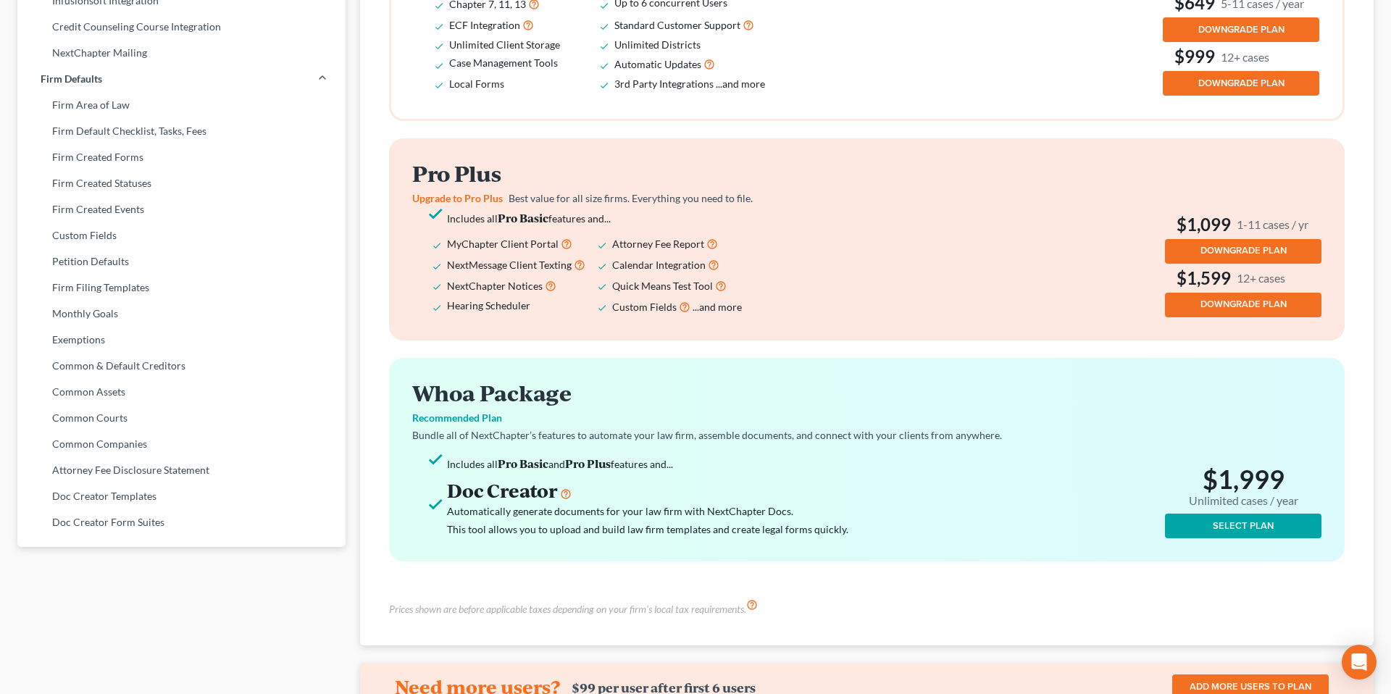
click at [1216, 260] on button "DOWNGRADE PLAN" at bounding box center [1243, 251] width 157 height 25
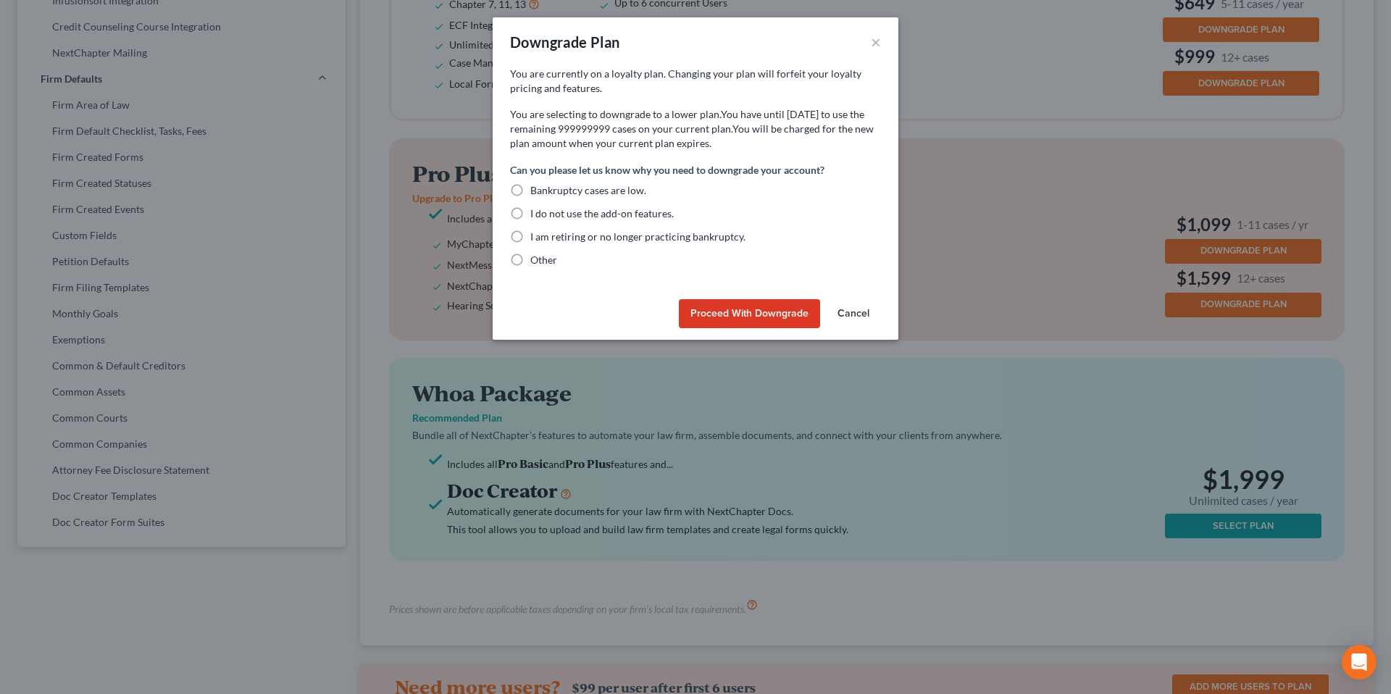
click at [849, 318] on button "Cancel" at bounding box center [853, 313] width 55 height 29
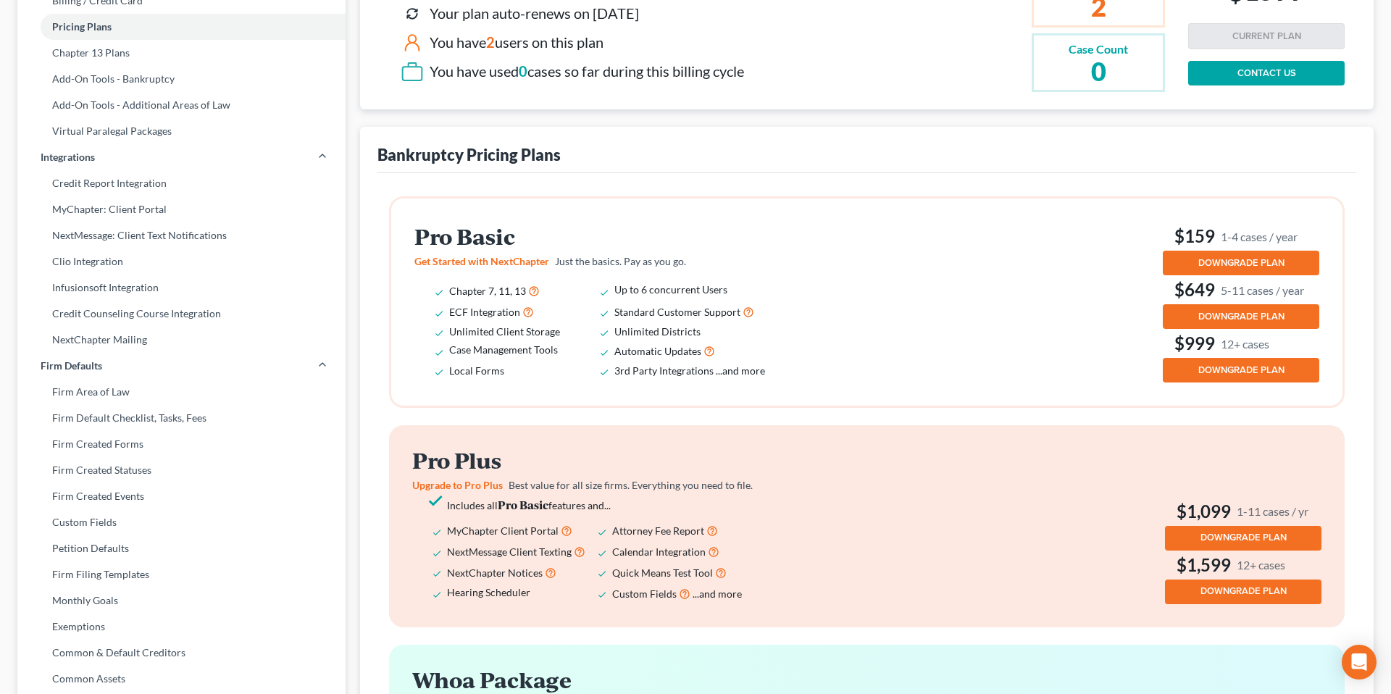
scroll to position [233, 0]
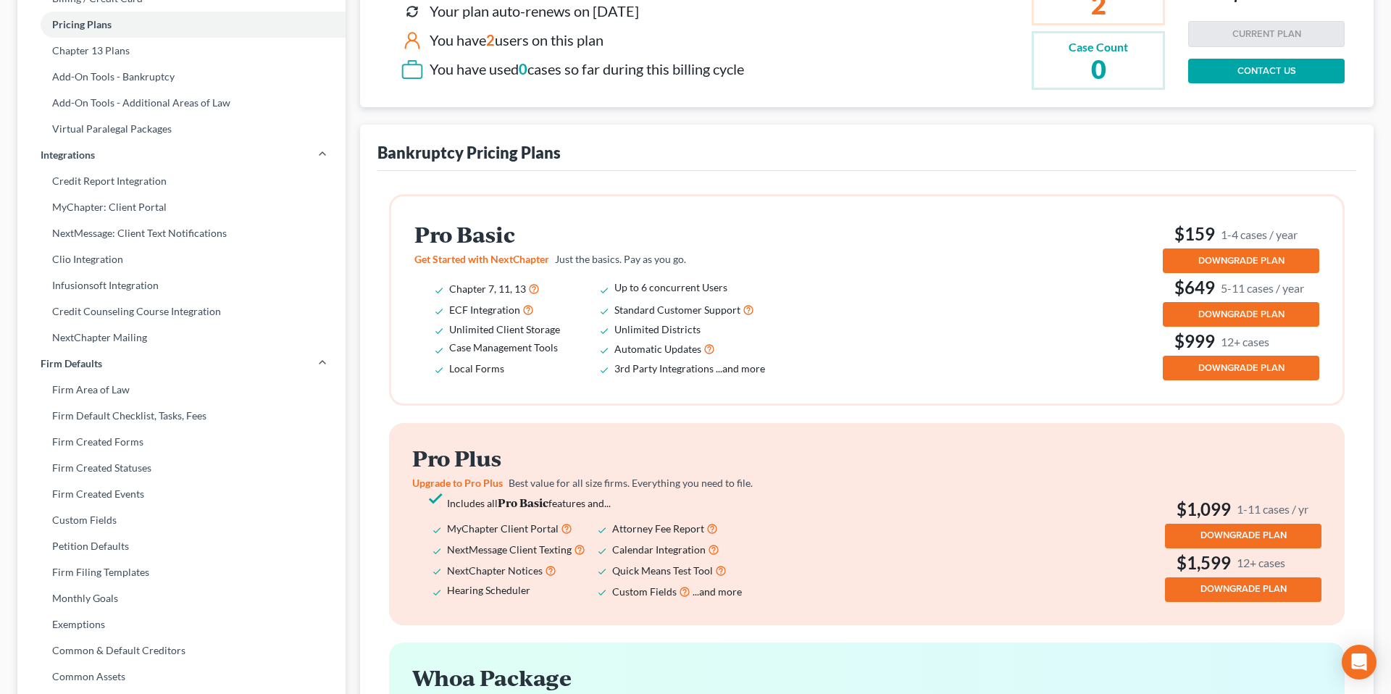
click at [441, 223] on h2 "Pro Basic" at bounding box center [600, 234] width 371 height 24
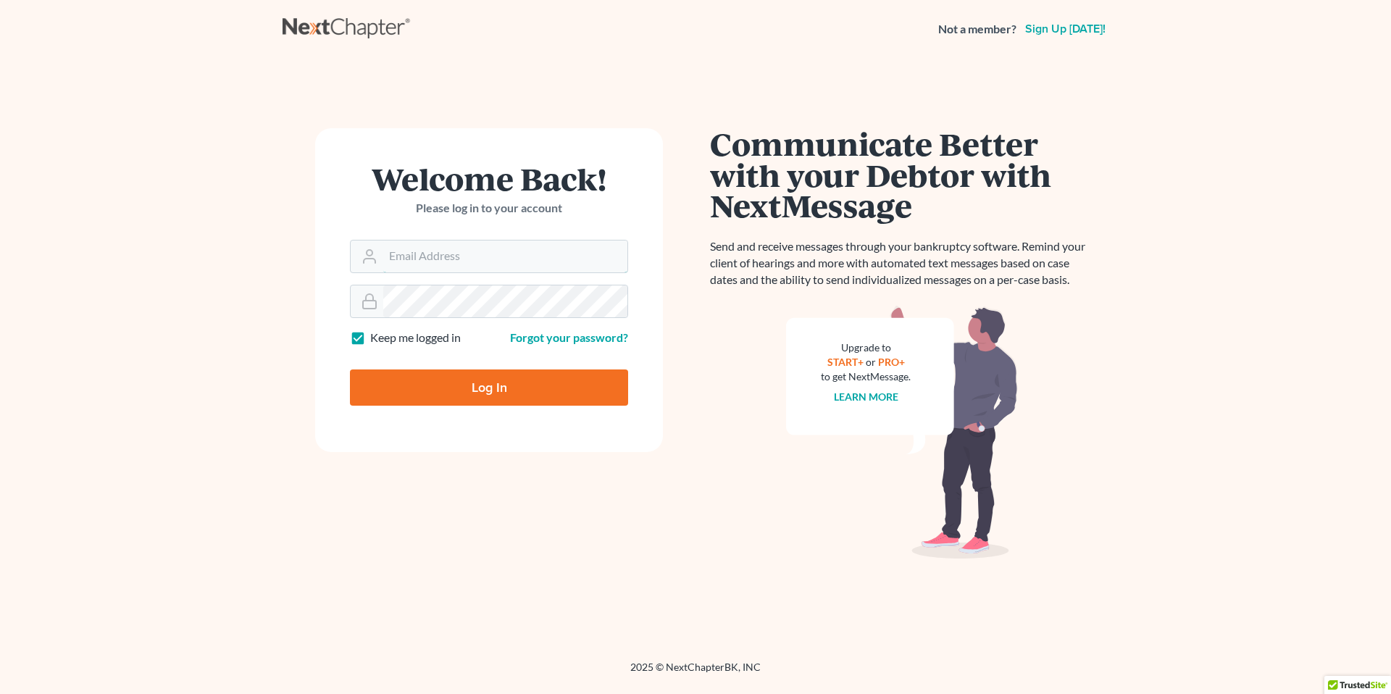
type input "[EMAIL_ADDRESS][DOMAIN_NAME]"
click at [432, 398] on input "Log In" at bounding box center [489, 388] width 278 height 36
type input "Thinking..."
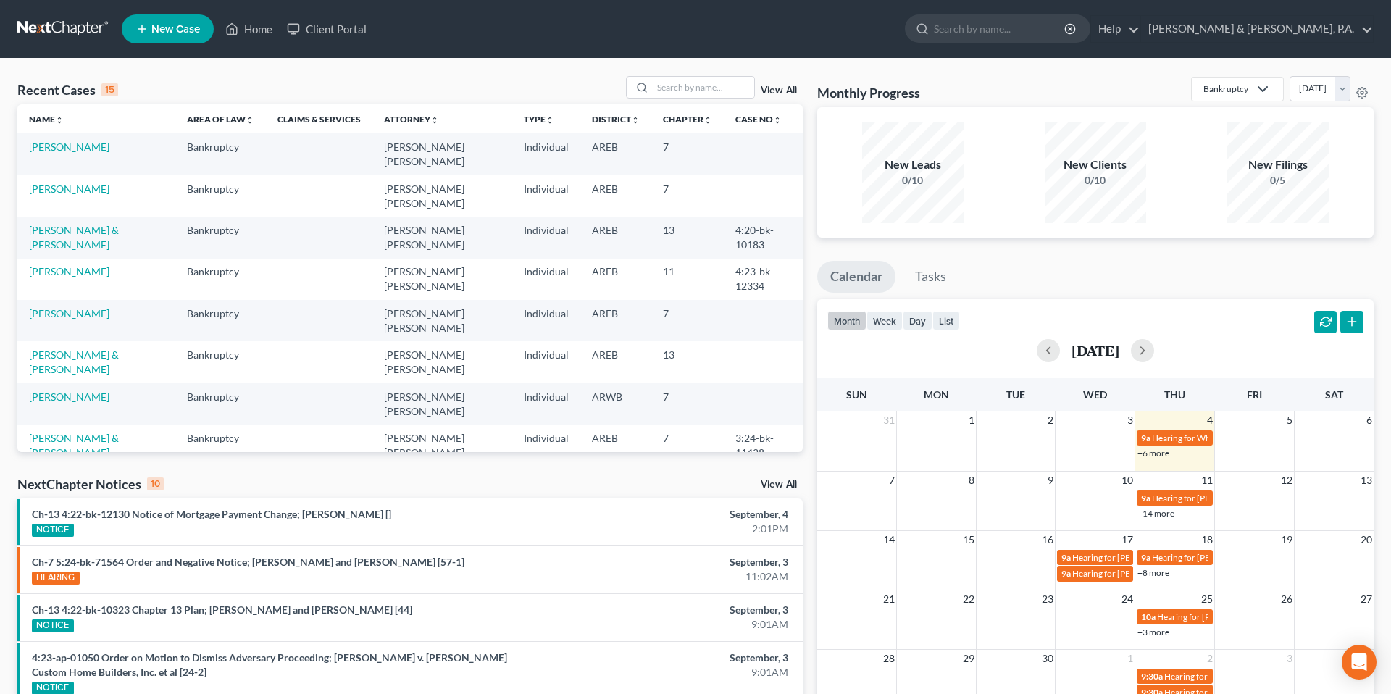
click at [777, 482] on link "View All" at bounding box center [779, 485] width 36 height 10
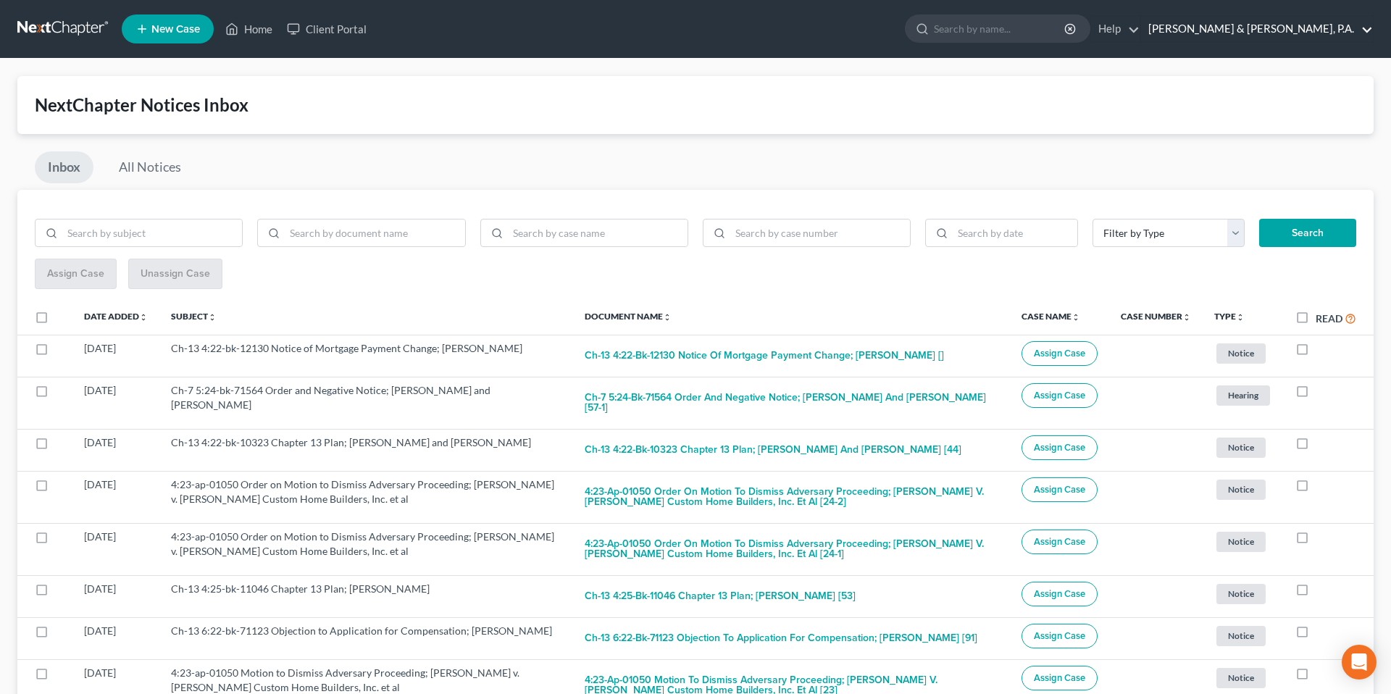
click at [1364, 31] on link "[PERSON_NAME] & [PERSON_NAME], P.A." at bounding box center [1257, 29] width 232 height 26
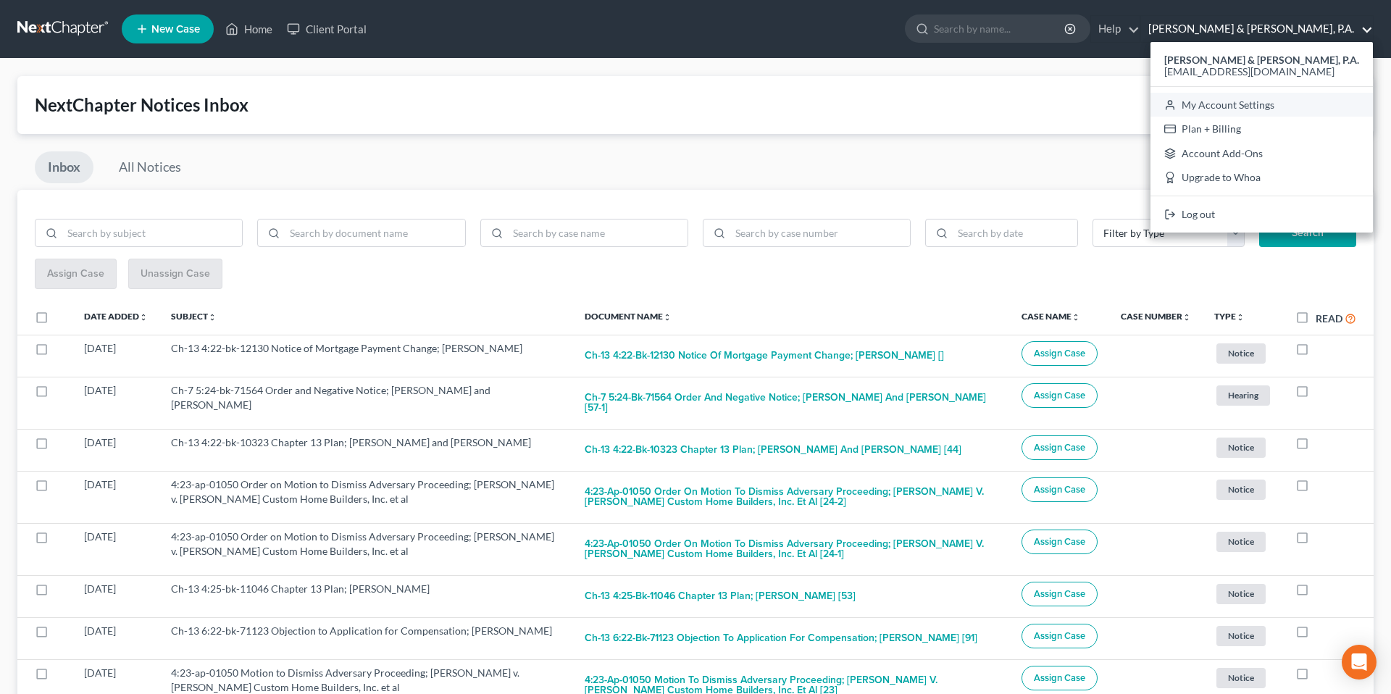
click at [1271, 107] on link "My Account Settings" at bounding box center [1262, 105] width 222 height 25
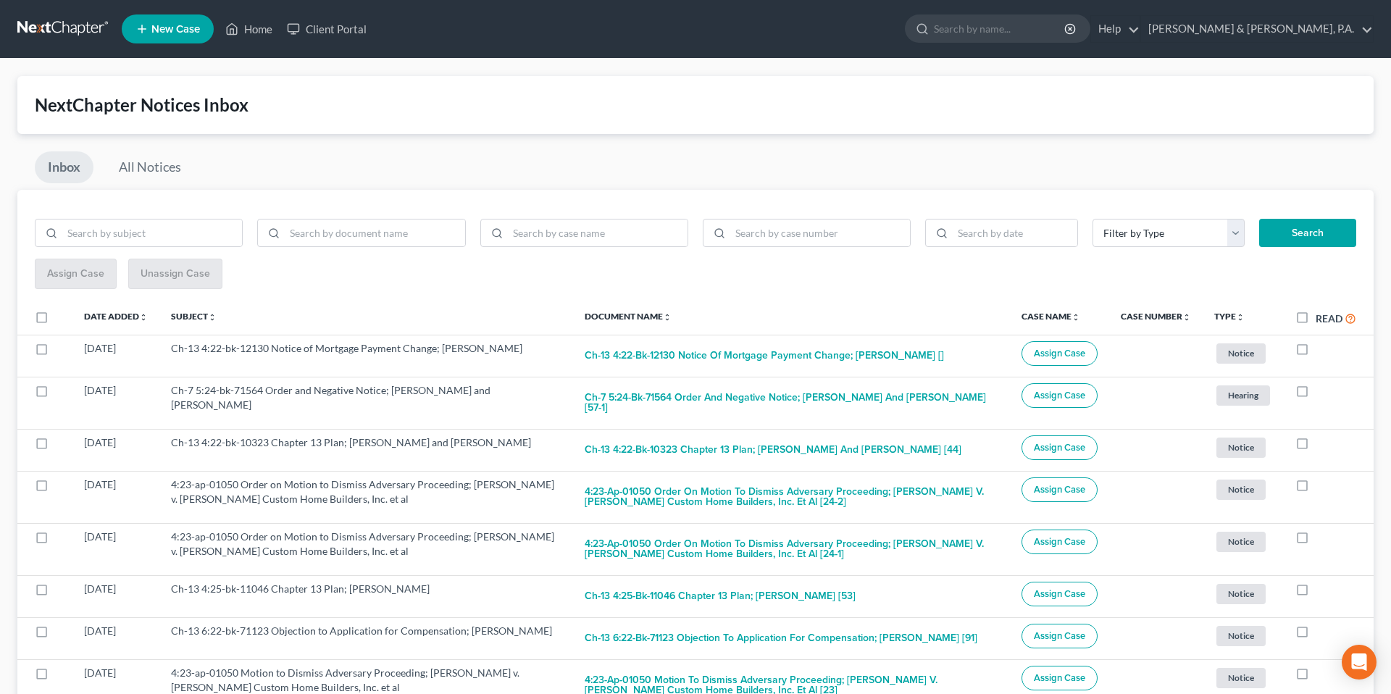
select select "23"
select select "2"
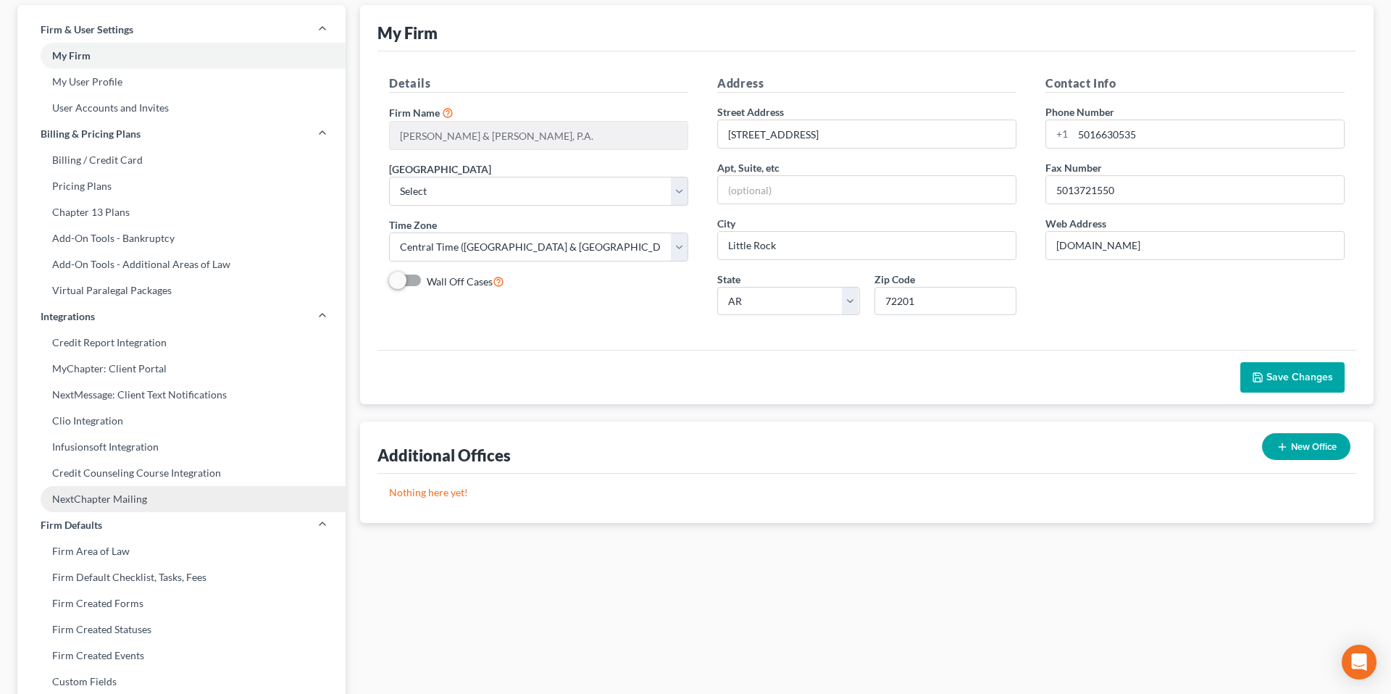
scroll to position [75, 0]
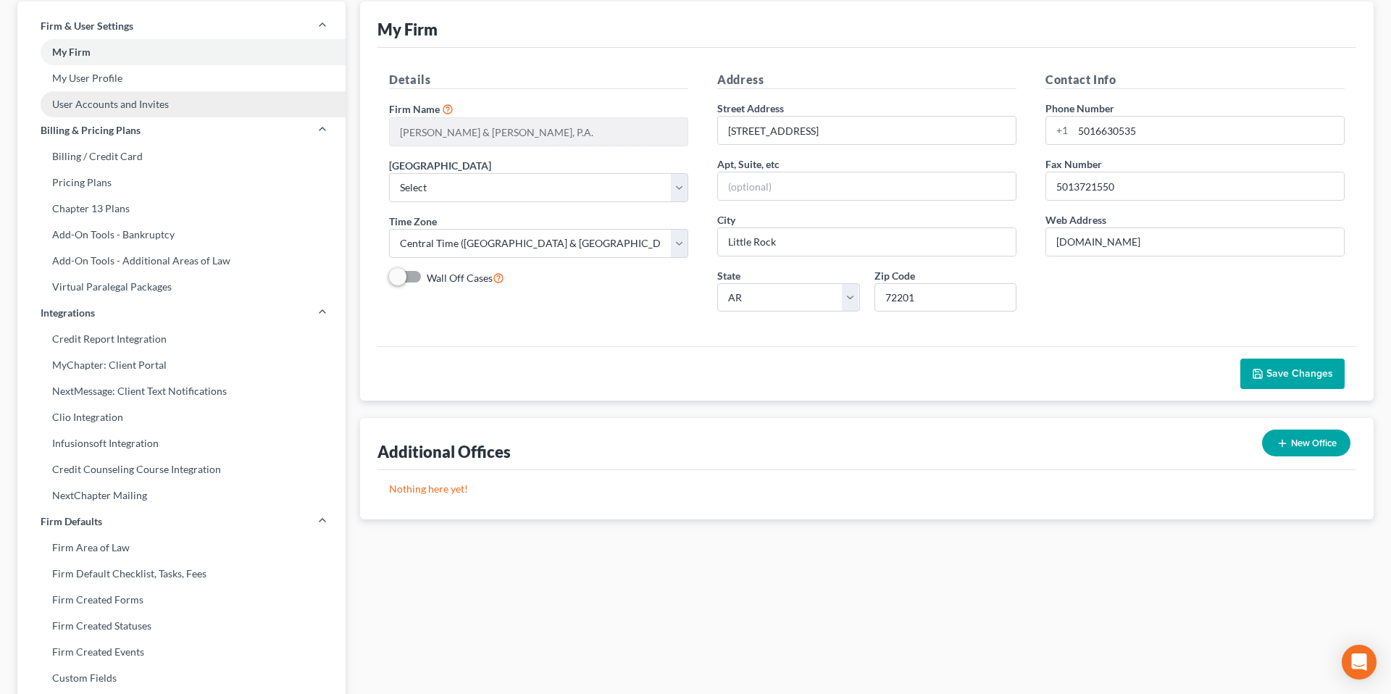
click at [175, 92] on link "User Accounts and Invites" at bounding box center [181, 104] width 328 height 26
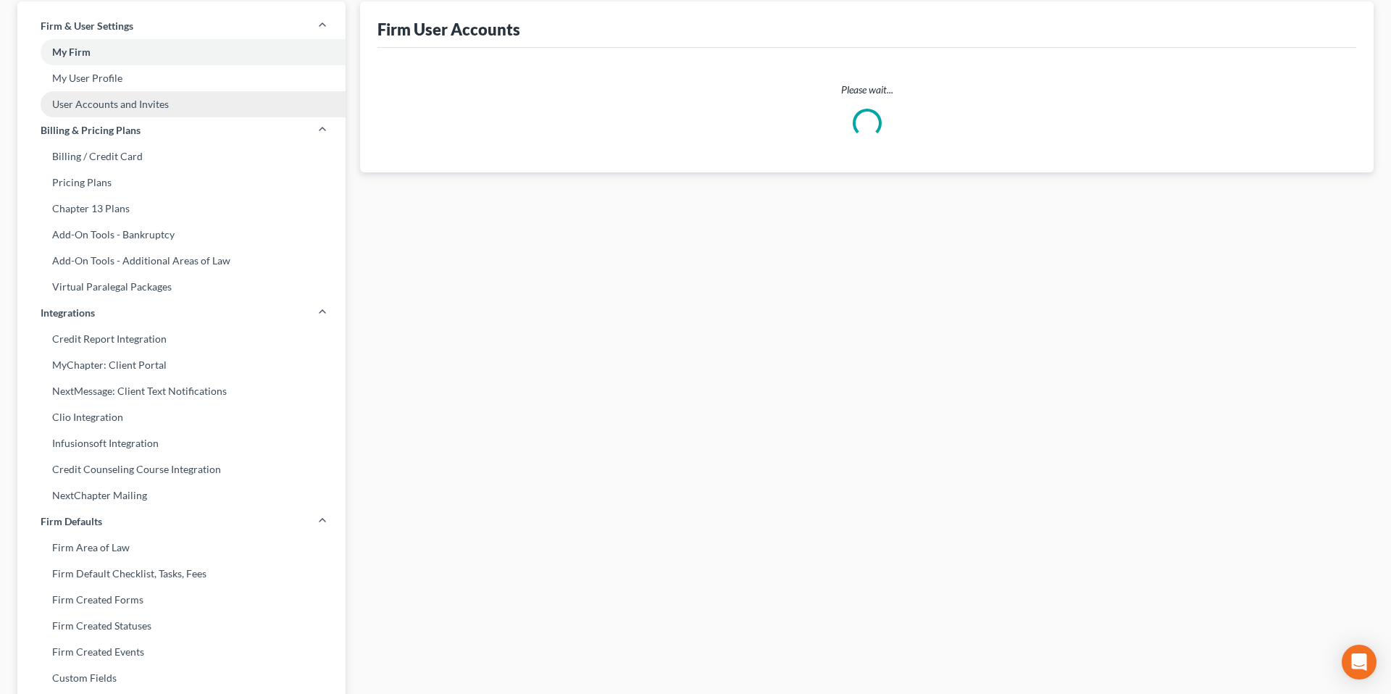
scroll to position [28, 0]
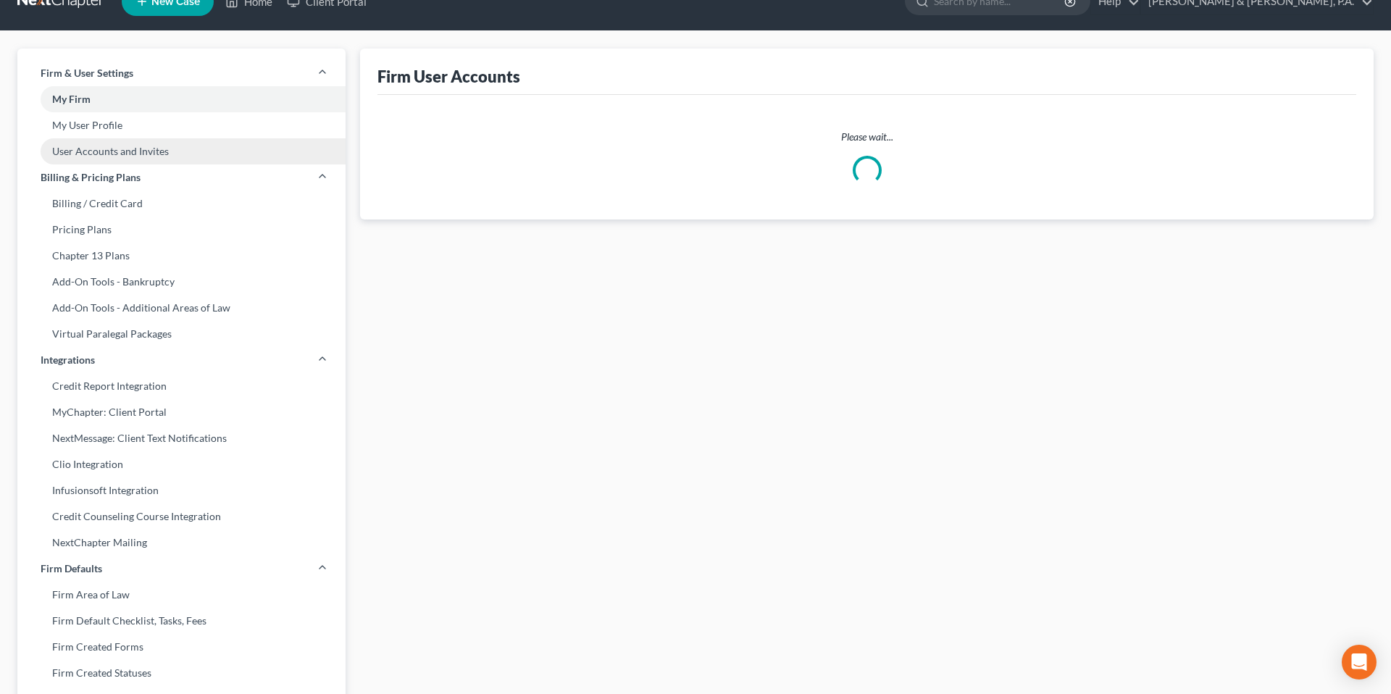
select select "0"
select select "2"
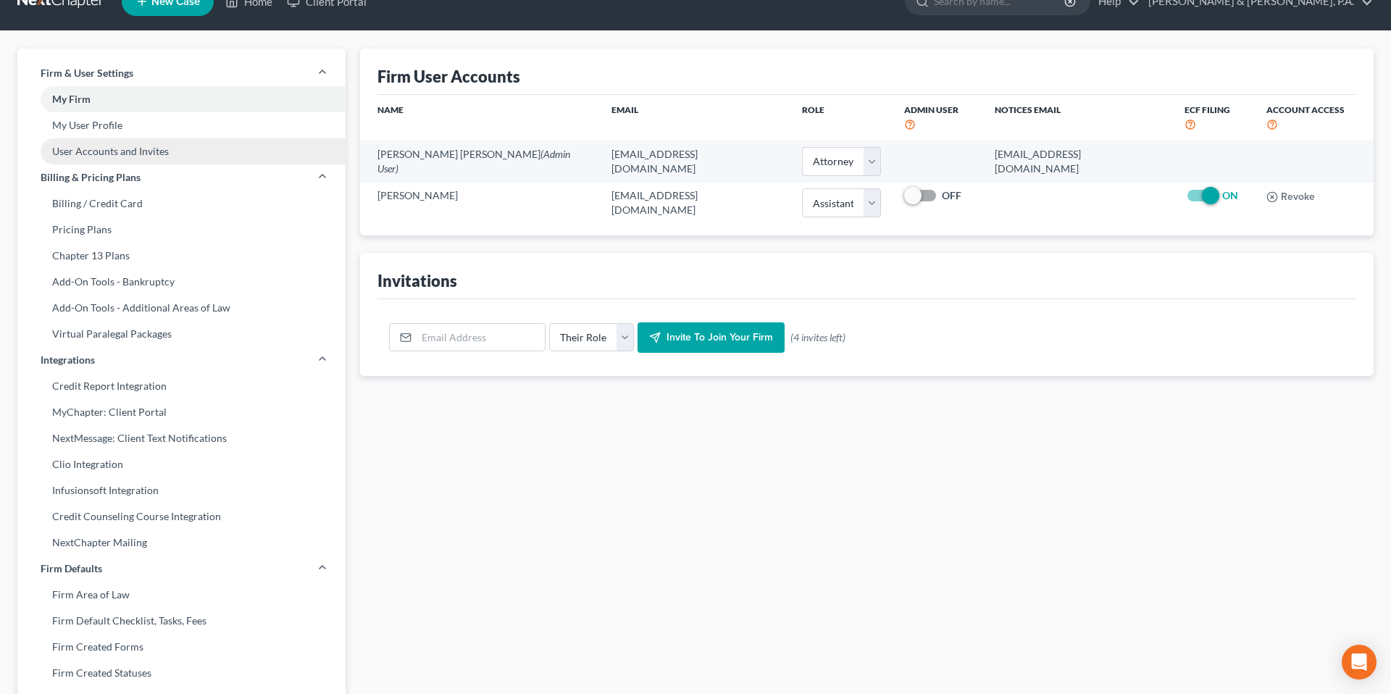
scroll to position [0, 0]
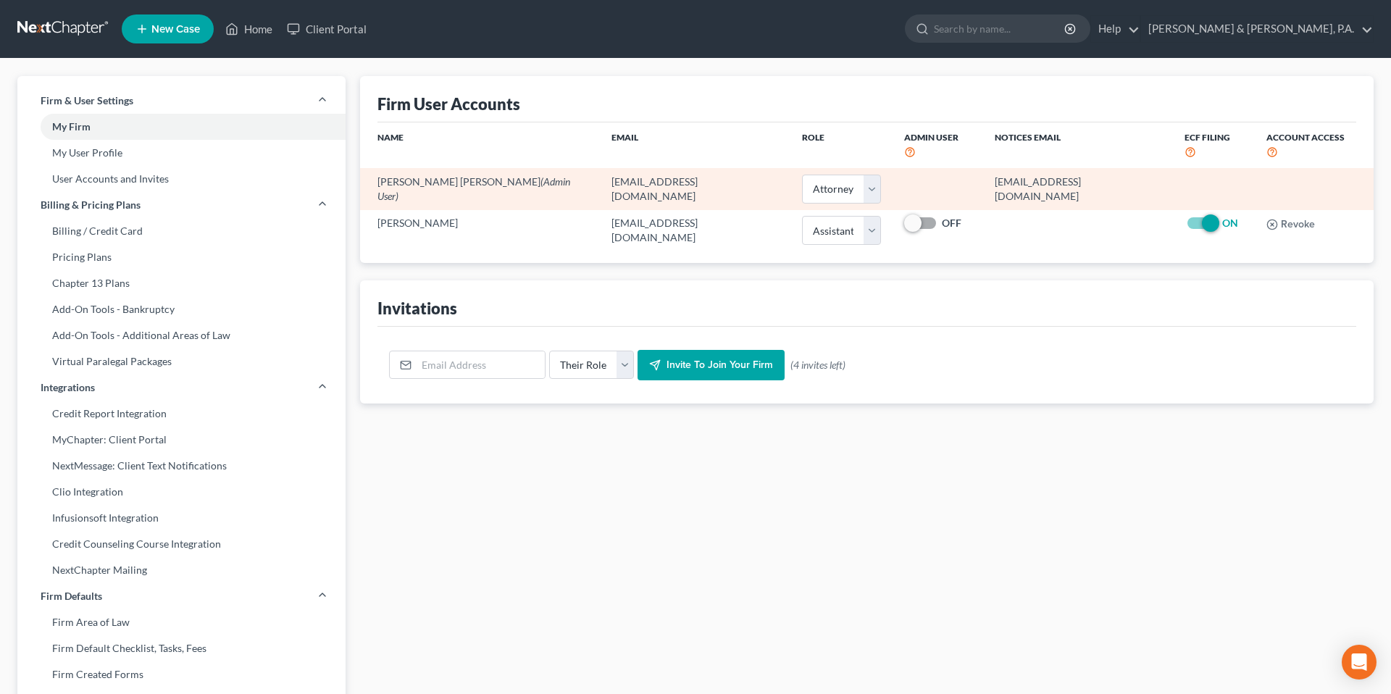
click at [1000, 172] on td "[EMAIL_ADDRESS][DOMAIN_NAME]" at bounding box center [1078, 188] width 191 height 41
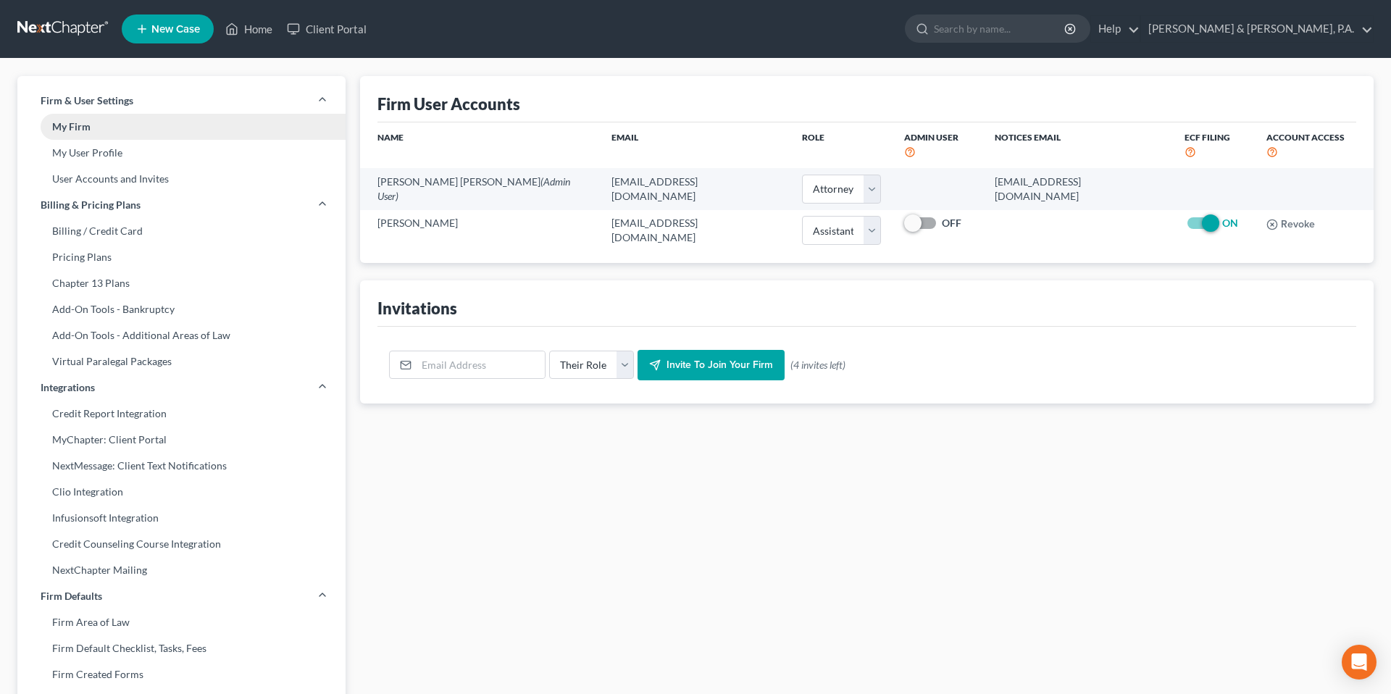
scroll to position [71, 0]
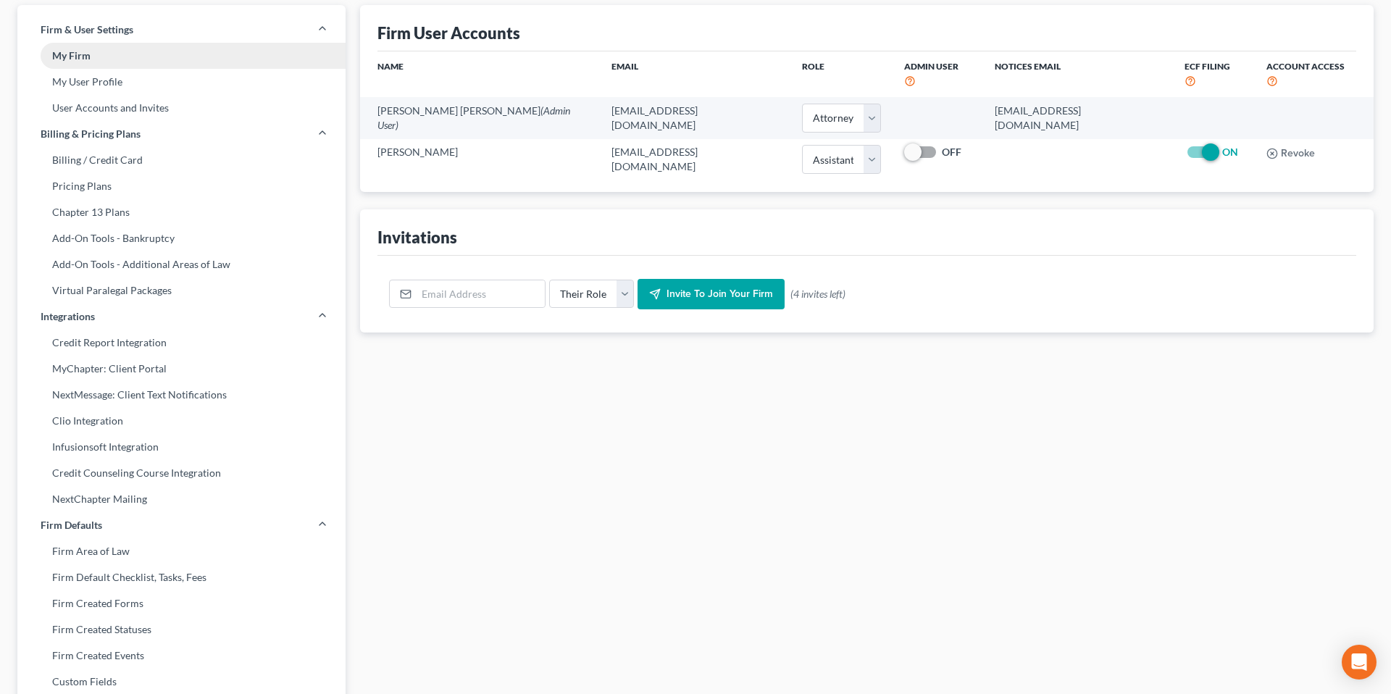
select select "5"
select select "23"
select select "2"
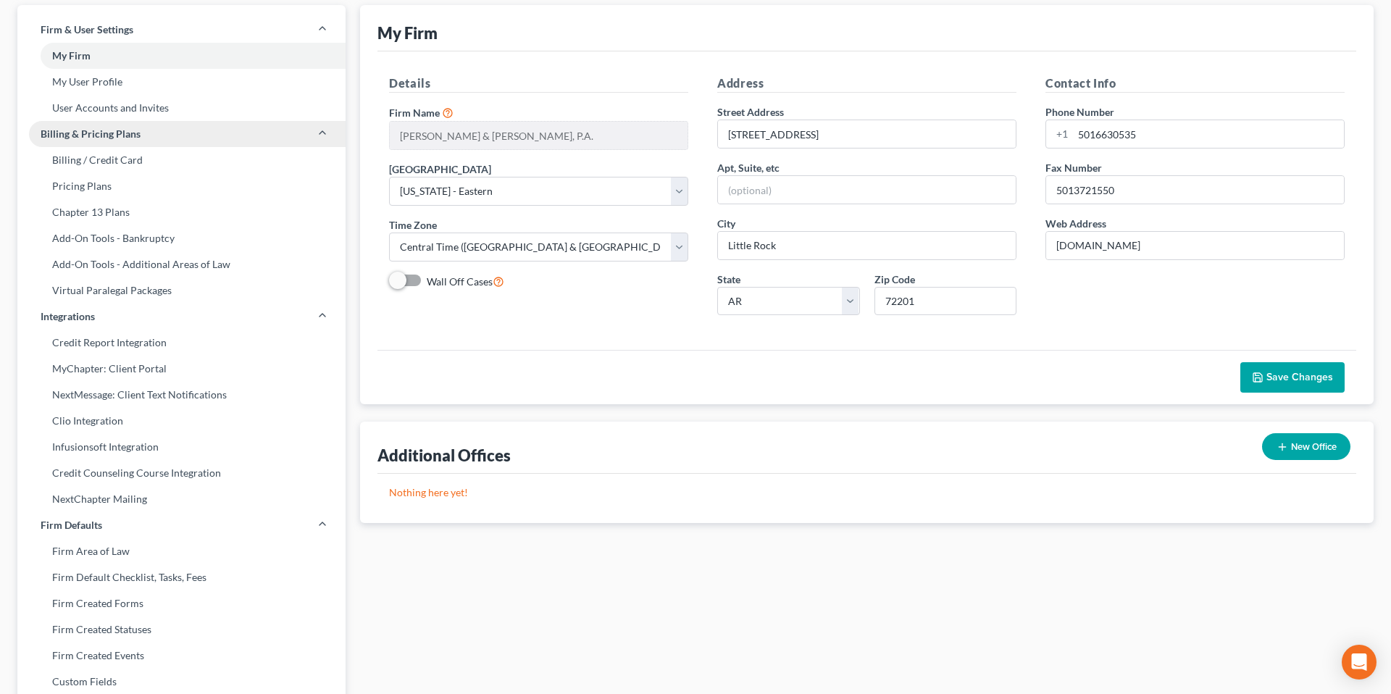
scroll to position [0, 0]
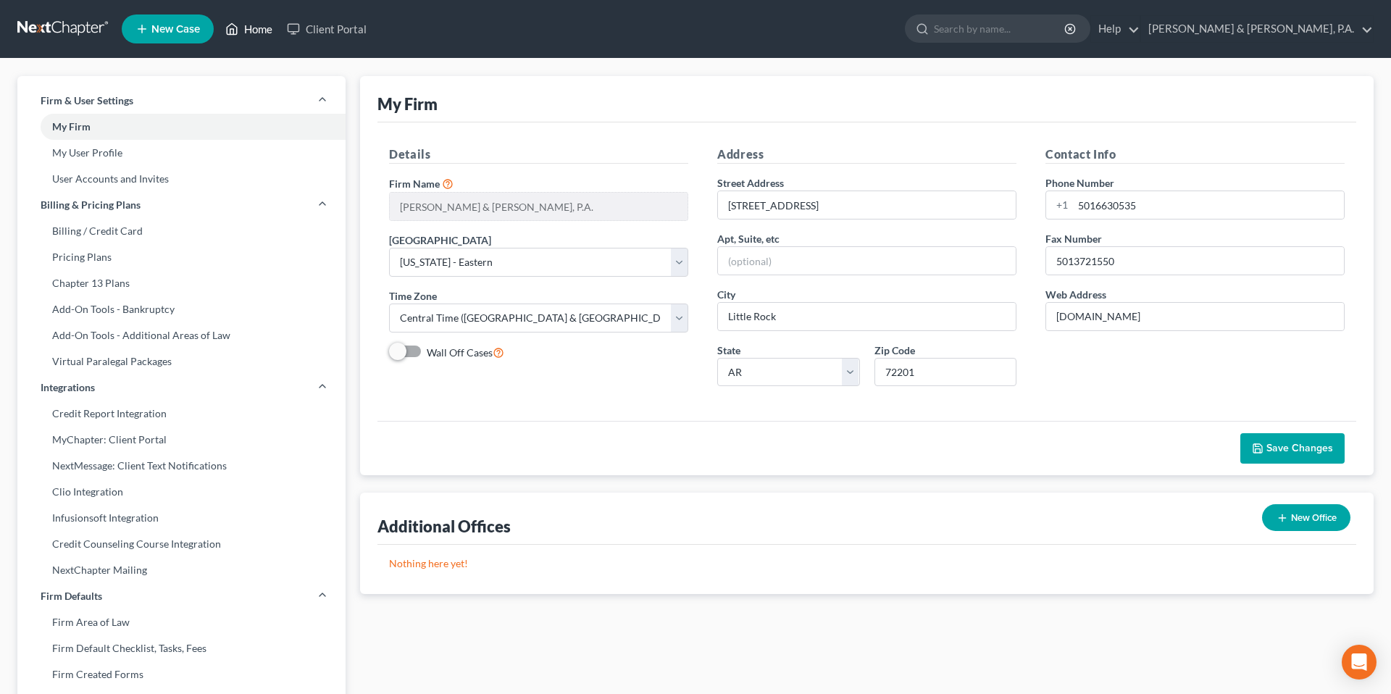
click at [243, 32] on link "Home" at bounding box center [249, 29] width 62 height 26
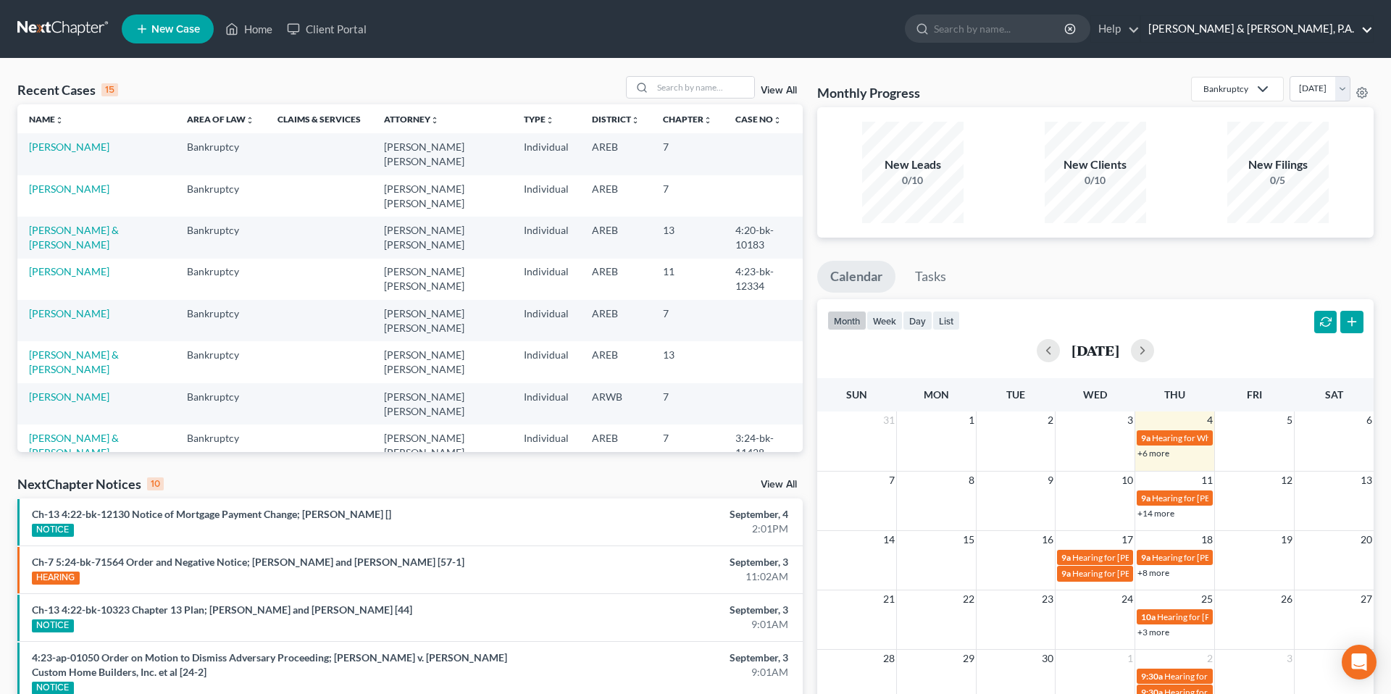
click at [1369, 36] on link "[PERSON_NAME] & [PERSON_NAME], P.A." at bounding box center [1257, 29] width 232 height 26
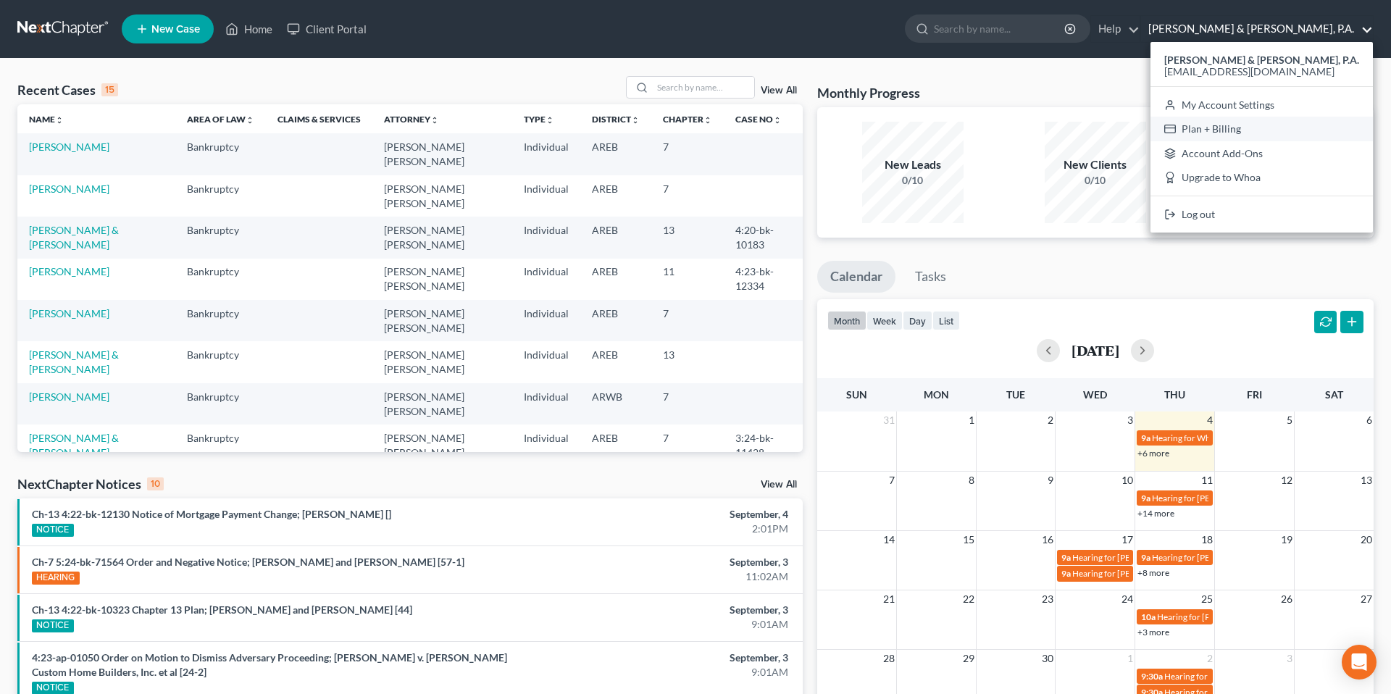
click at [1278, 122] on link "Plan + Billing" at bounding box center [1262, 129] width 222 height 25
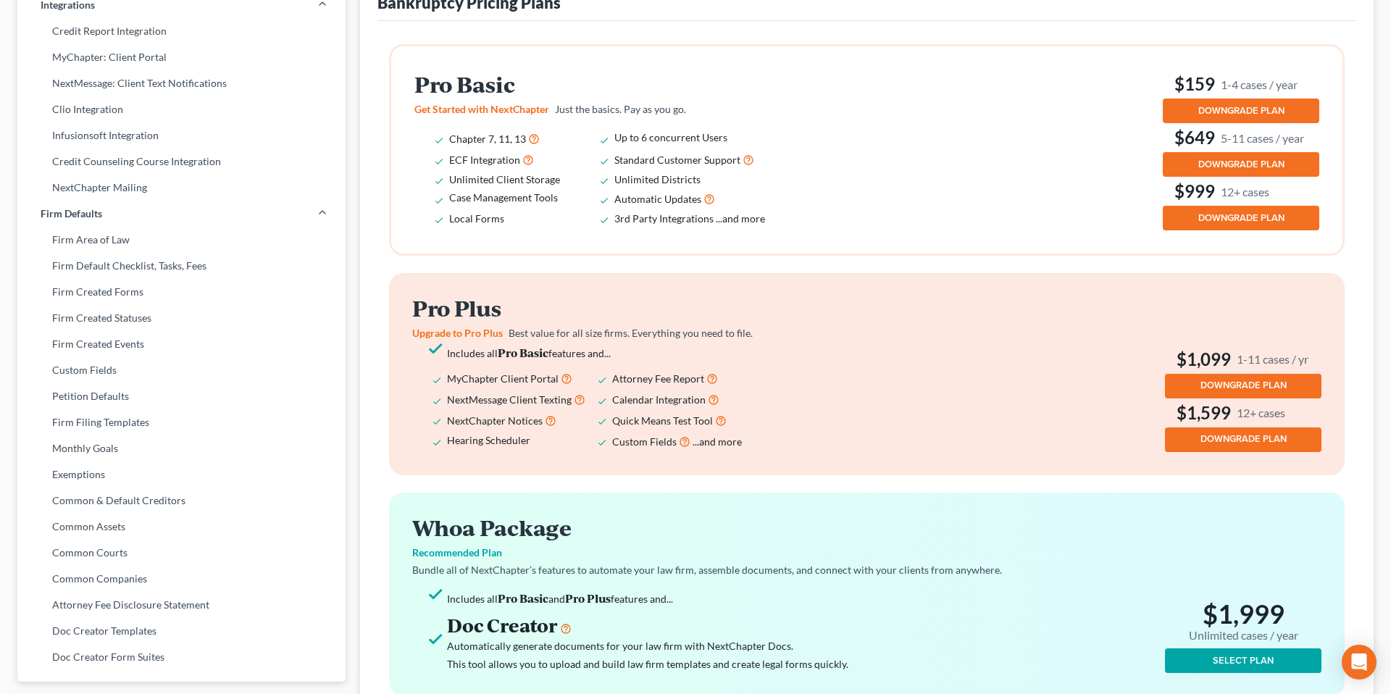
scroll to position [384, 0]
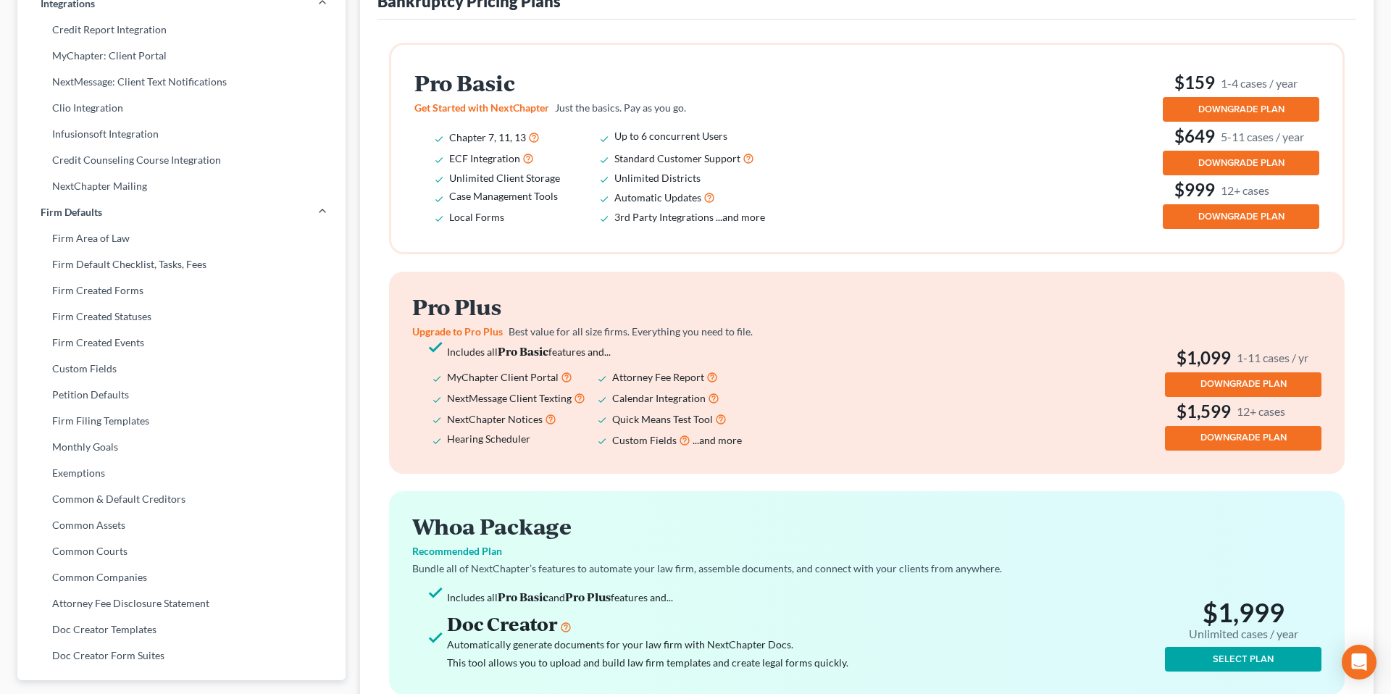
click at [756, 268] on div "Pro Basic Get Started with NextChapter Just the basics. Pay as you go. Chapter …" at bounding box center [867, 369] width 956 height 652
click at [1243, 109] on span "DOWNGRADE PLAN" at bounding box center [1242, 110] width 86 height 12
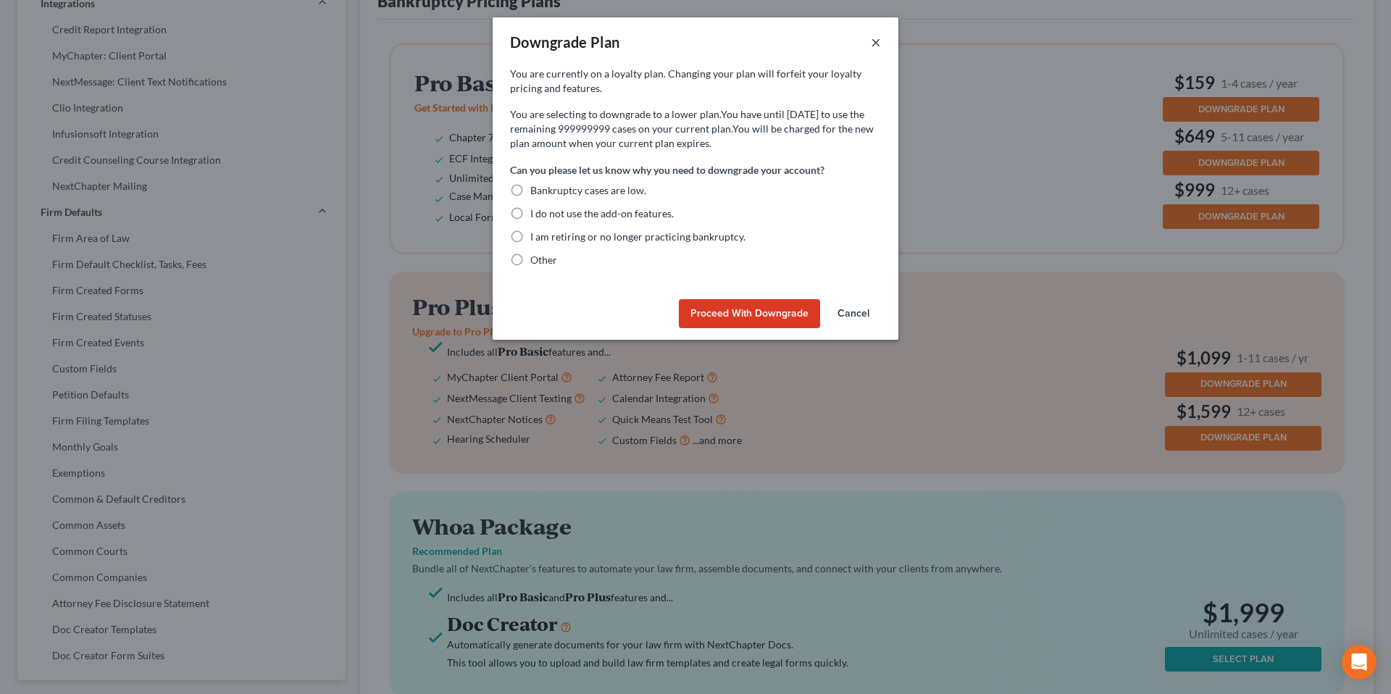
click at [875, 38] on button "×" at bounding box center [876, 41] width 10 height 17
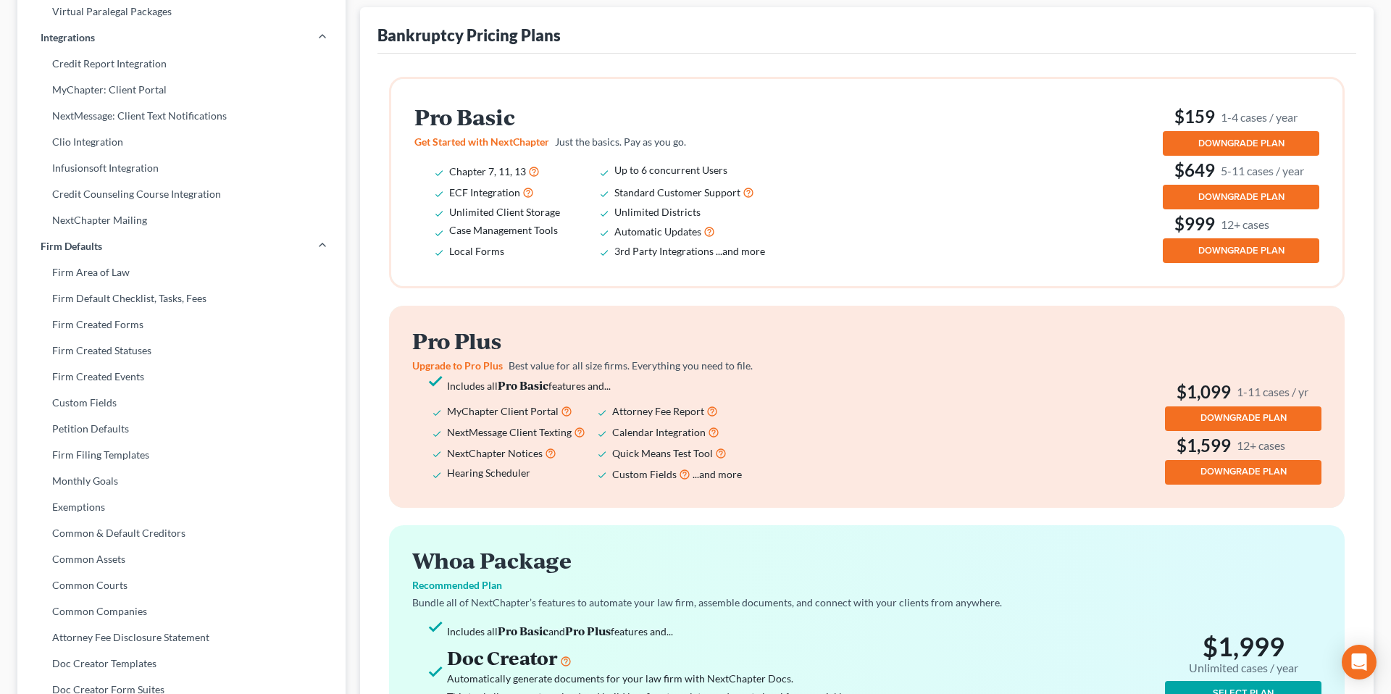
scroll to position [349, 0]
click at [1225, 423] on span "DOWNGRADE PLAN" at bounding box center [1244, 419] width 86 height 12
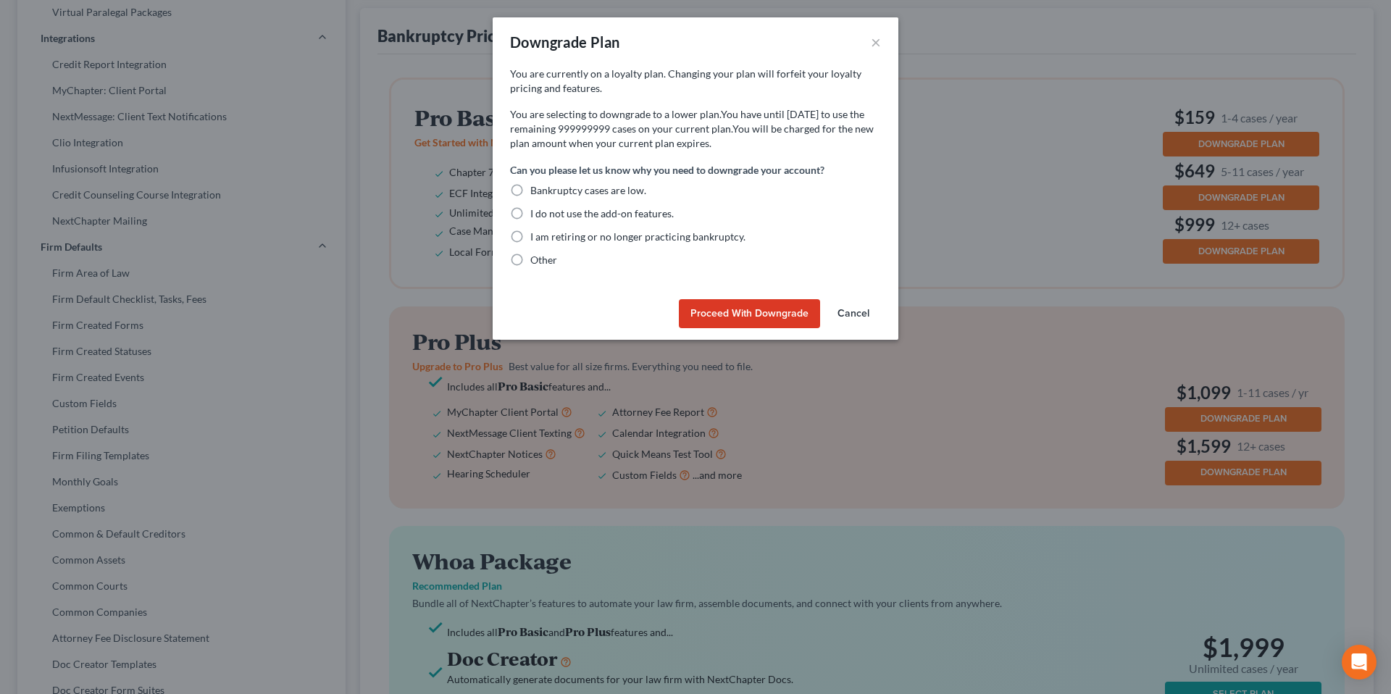
click at [550, 192] on span "Bankruptcy cases are low." at bounding box center [588, 190] width 116 height 12
click at [546, 192] on input "Bankruptcy cases are low." at bounding box center [540, 187] width 9 height 9
radio input "true"
click at [755, 320] on button "Proceed with Downgrade" at bounding box center [749, 313] width 141 height 29
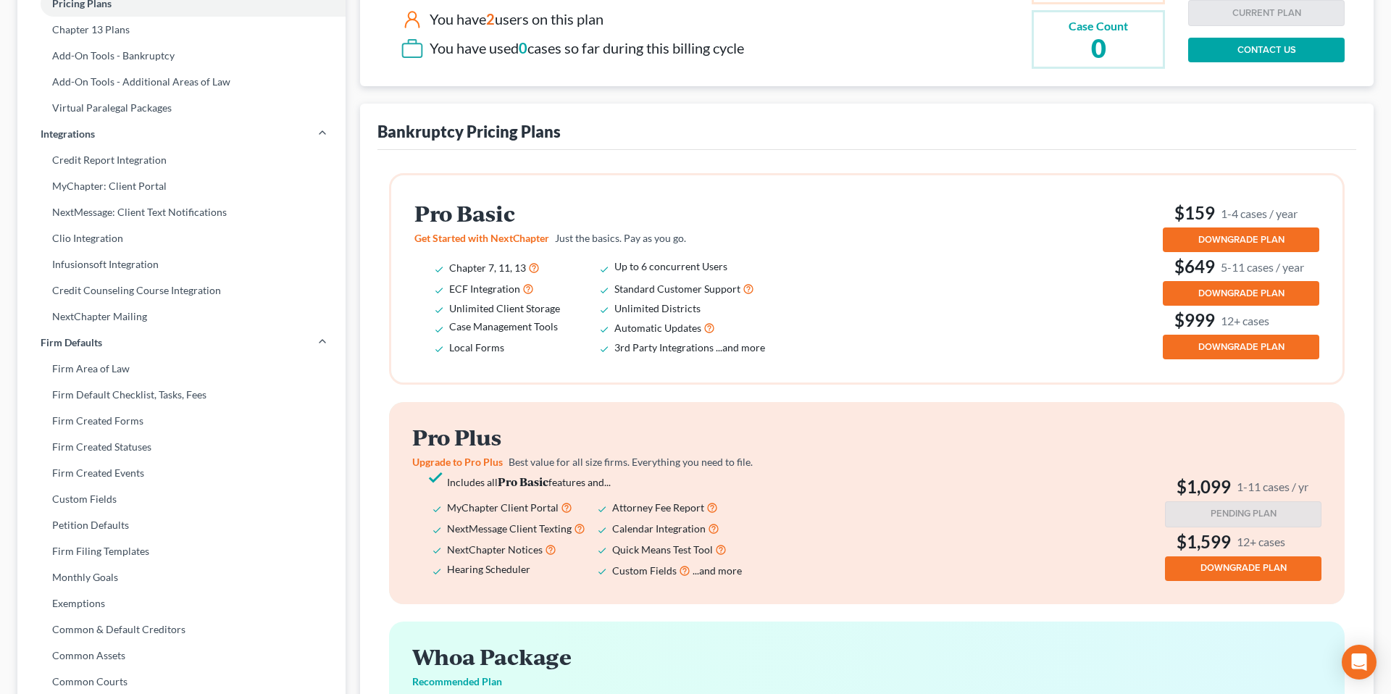
scroll to position [0, 0]
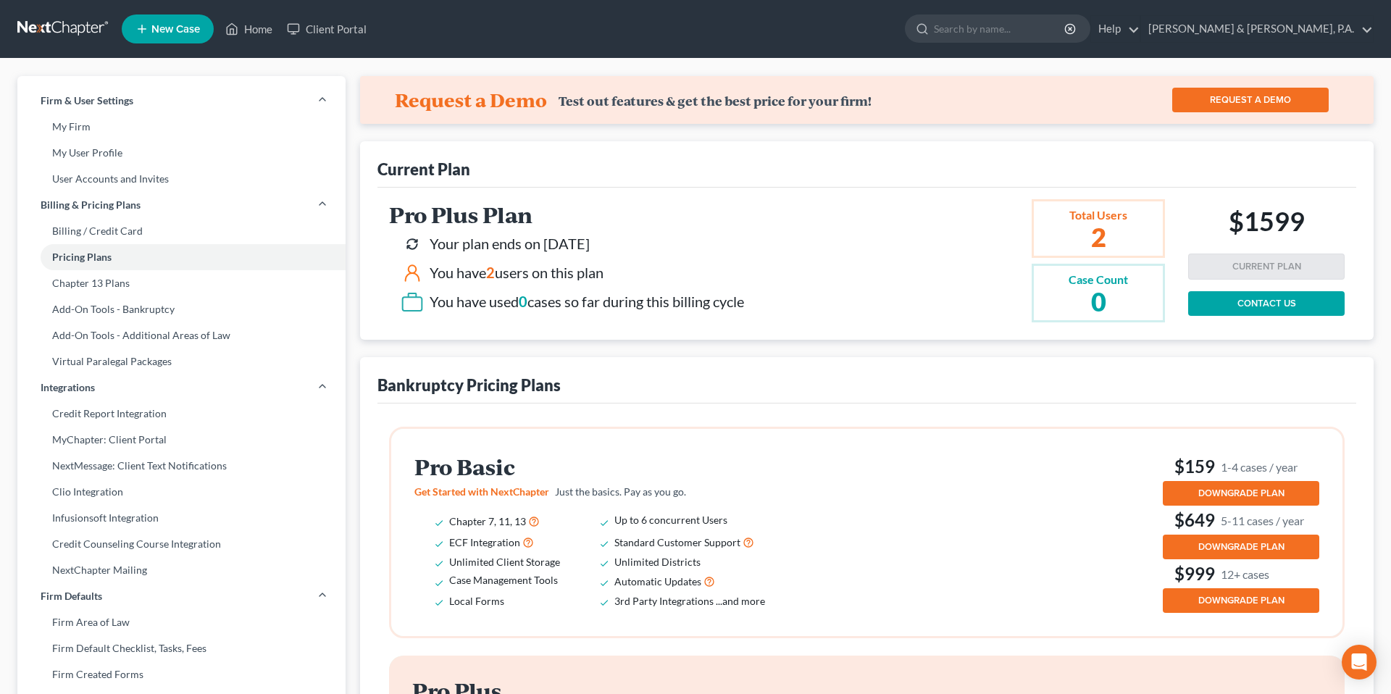
click at [259, 62] on div "Firm & User Settings My Firm My User Profile User Accounts and Invites Billing …" at bounding box center [695, 704] width 1391 height 1291
click at [253, 43] on ul "New Case Home Client Portal - No Result - See all results Or Press Enter... Hel…" at bounding box center [748, 29] width 1252 height 38
click at [247, 30] on link "Home" at bounding box center [249, 29] width 62 height 26
